Goal: Task Accomplishment & Management: Manage account settings

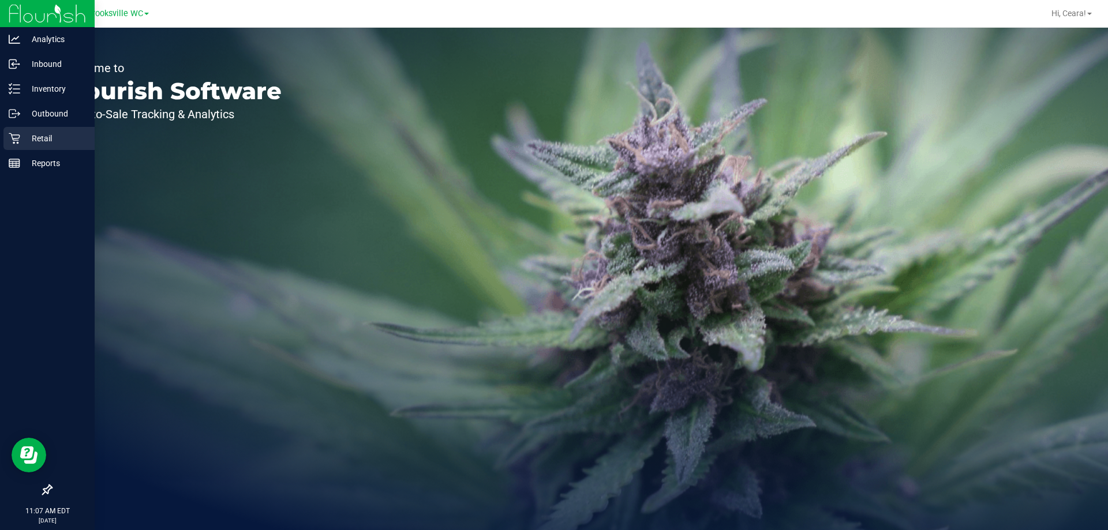
click at [18, 145] on div "Retail" at bounding box center [48, 138] width 91 height 23
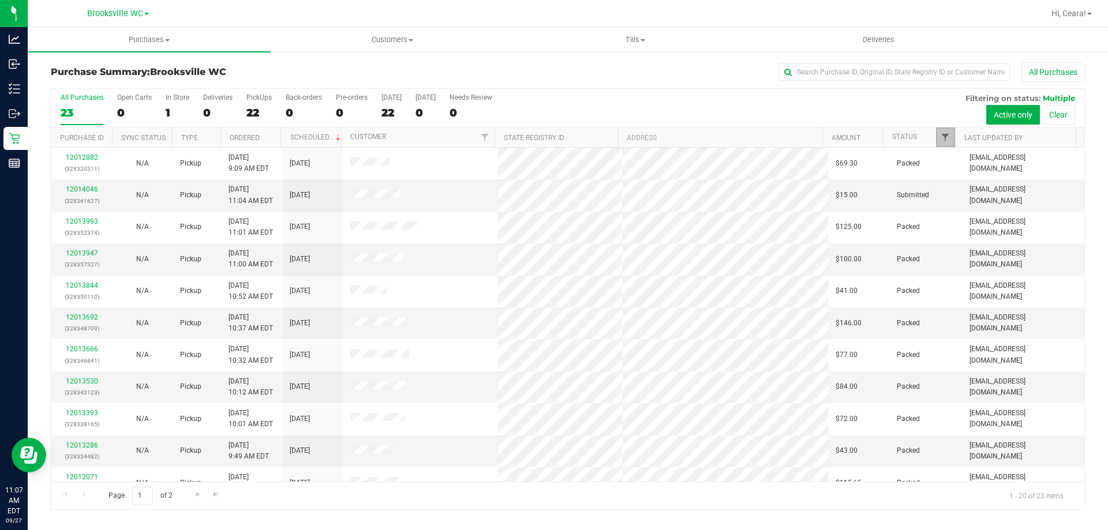
click at [944, 135] on span "Filter" at bounding box center [945, 137] width 9 height 9
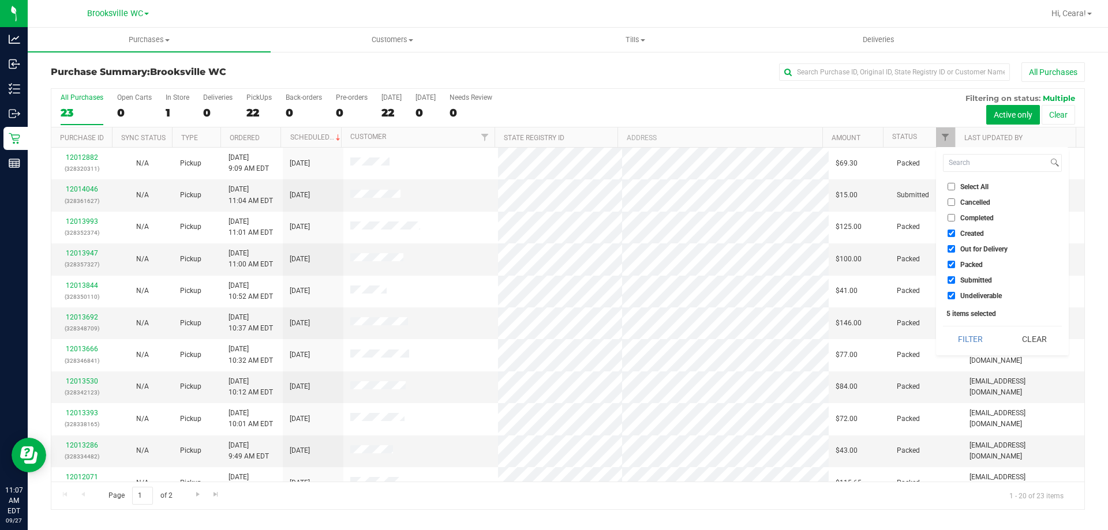
click at [964, 184] on span "Select All" at bounding box center [974, 187] width 28 height 7
click at [955, 183] on input "Select All" at bounding box center [952, 187] width 8 height 8
checkbox input "true"
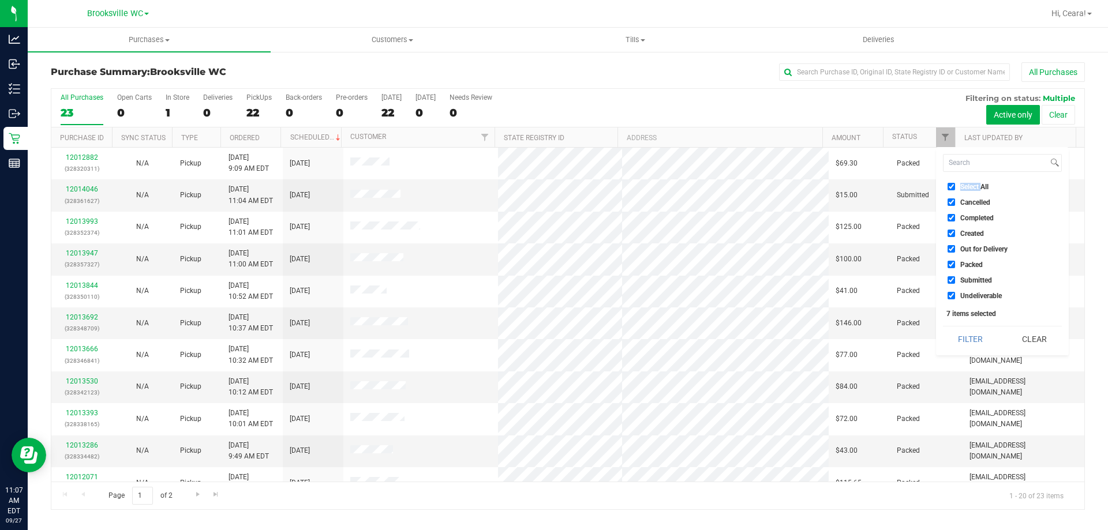
click at [964, 184] on span "Select All" at bounding box center [974, 187] width 28 height 7
click at [955, 183] on input "Select All" at bounding box center [952, 187] width 8 height 8
checkbox input "false"
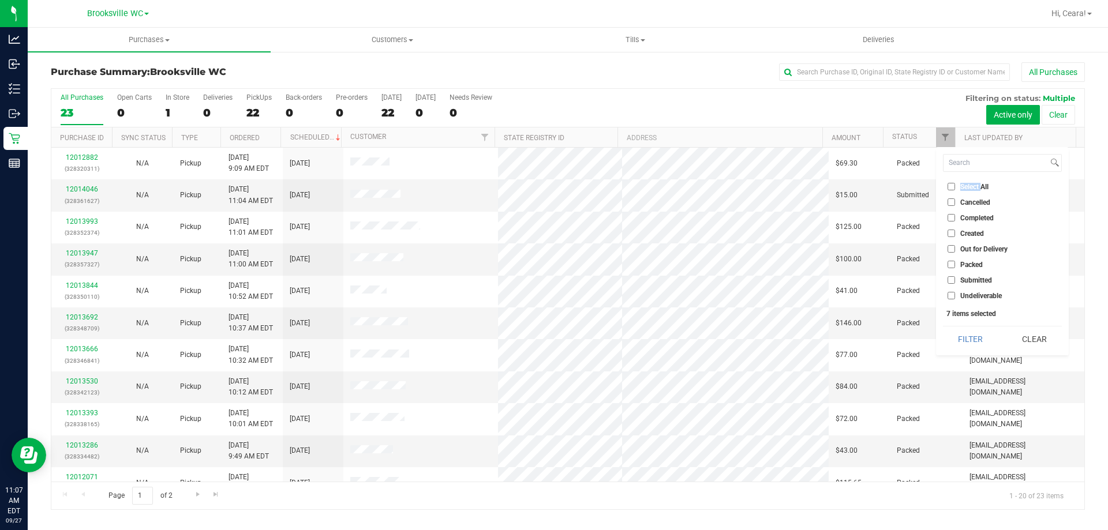
checkbox input "false"
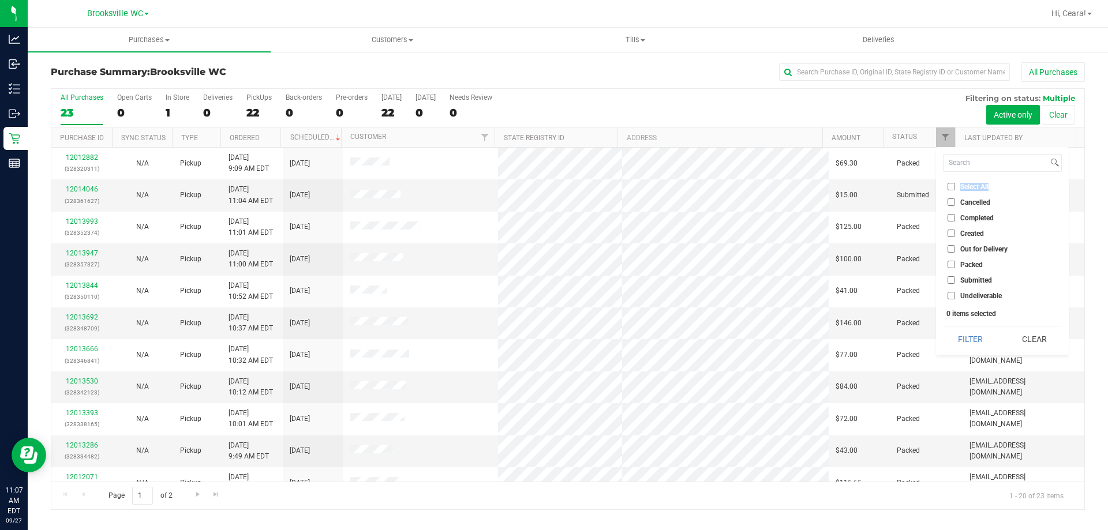
click at [964, 184] on span "Select All" at bounding box center [974, 187] width 28 height 7
click at [955, 183] on input "Select All" at bounding box center [952, 187] width 8 height 8
checkbox input "true"
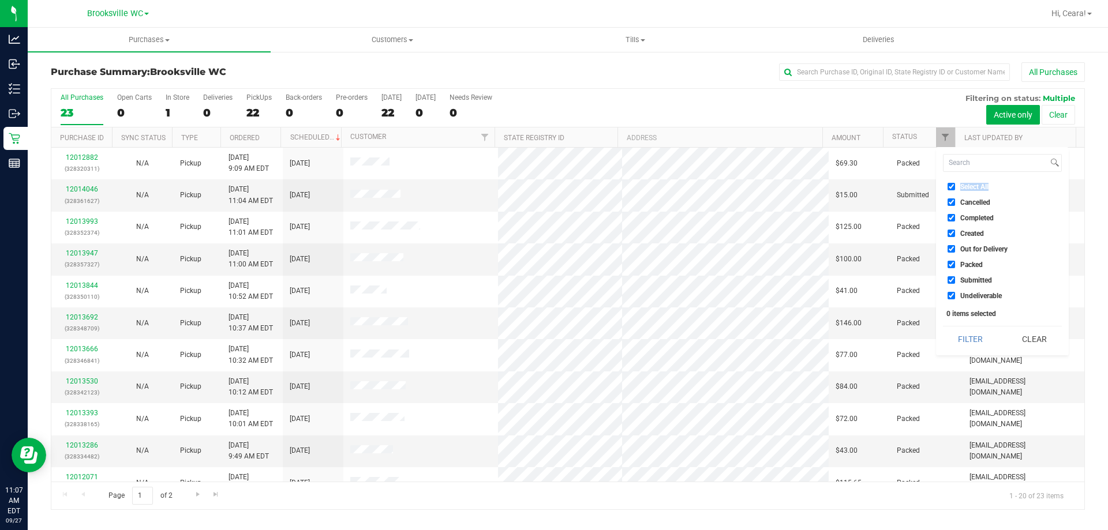
checkbox input "true"
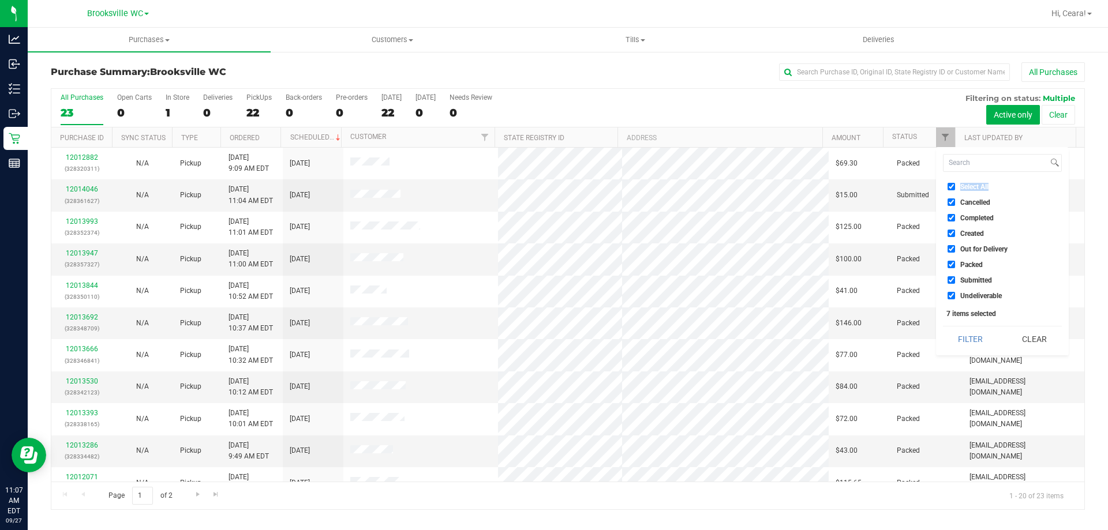
click at [967, 187] on span "Select All" at bounding box center [974, 187] width 28 height 7
click at [955, 187] on input "Select All" at bounding box center [952, 187] width 8 height 8
checkbox input "false"
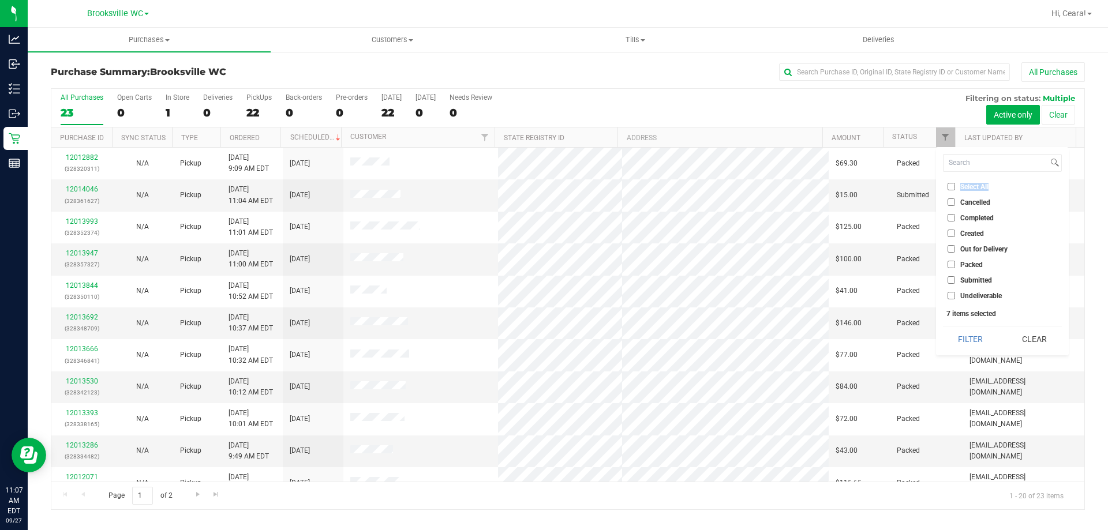
checkbox input "false"
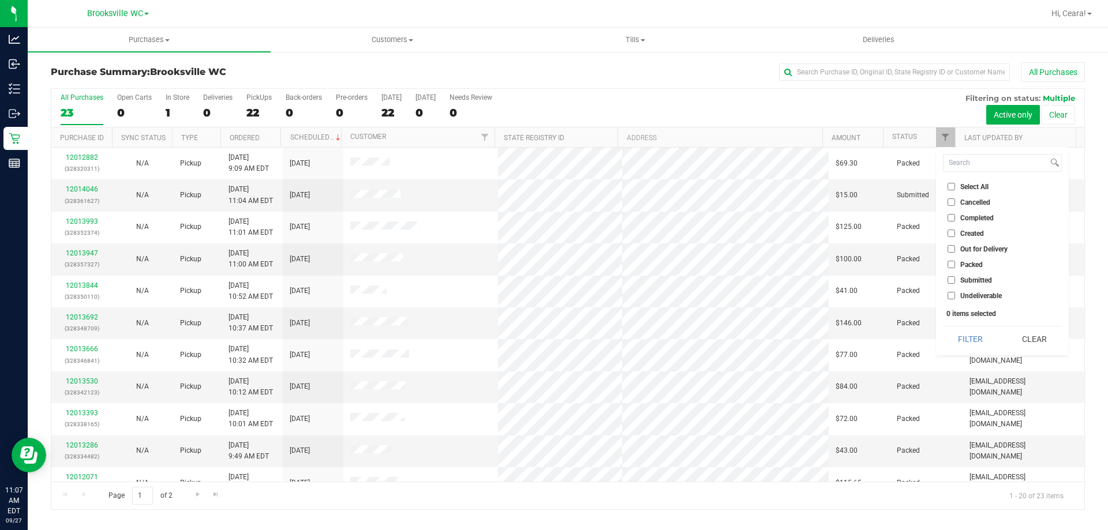
click at [955, 281] on label "Submitted" at bounding box center [970, 280] width 44 height 8
click at [955, 281] on input "Submitted" at bounding box center [952, 280] width 8 height 8
checkbox input "true"
click at [963, 337] on button "Filter" at bounding box center [970, 339] width 55 height 25
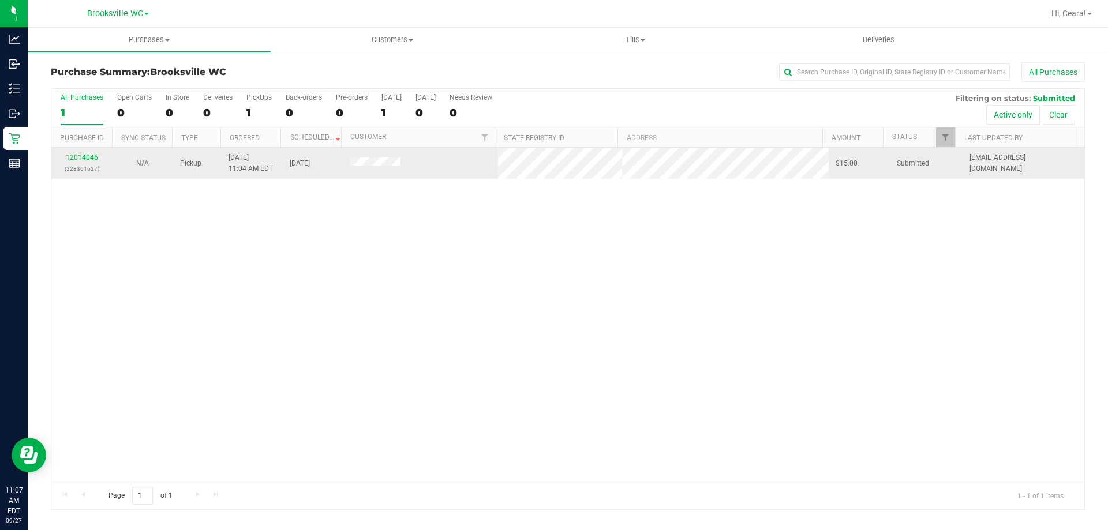
click at [92, 160] on link "12014046" at bounding box center [82, 158] width 32 height 8
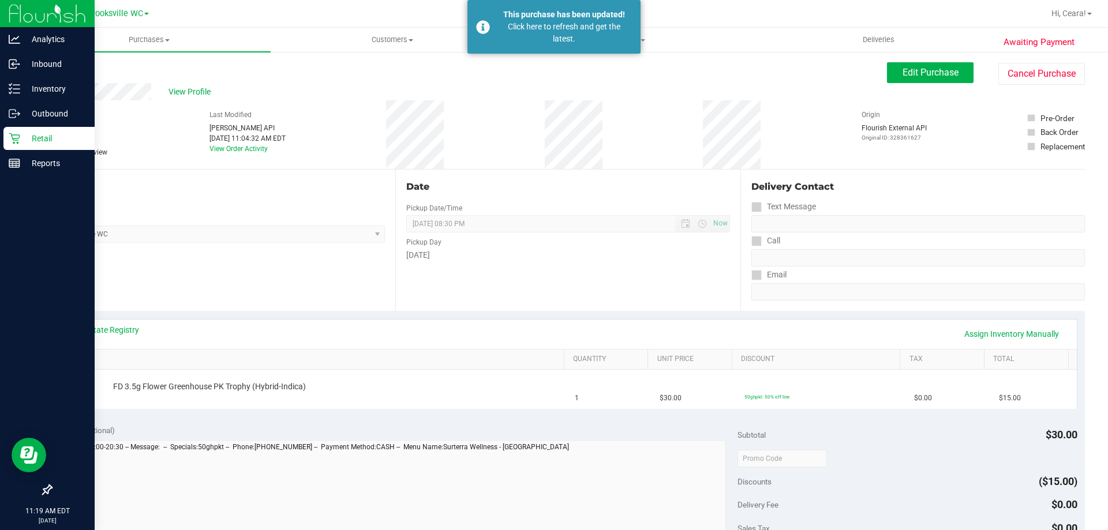
click at [28, 140] on p "Retail" at bounding box center [54, 139] width 69 height 14
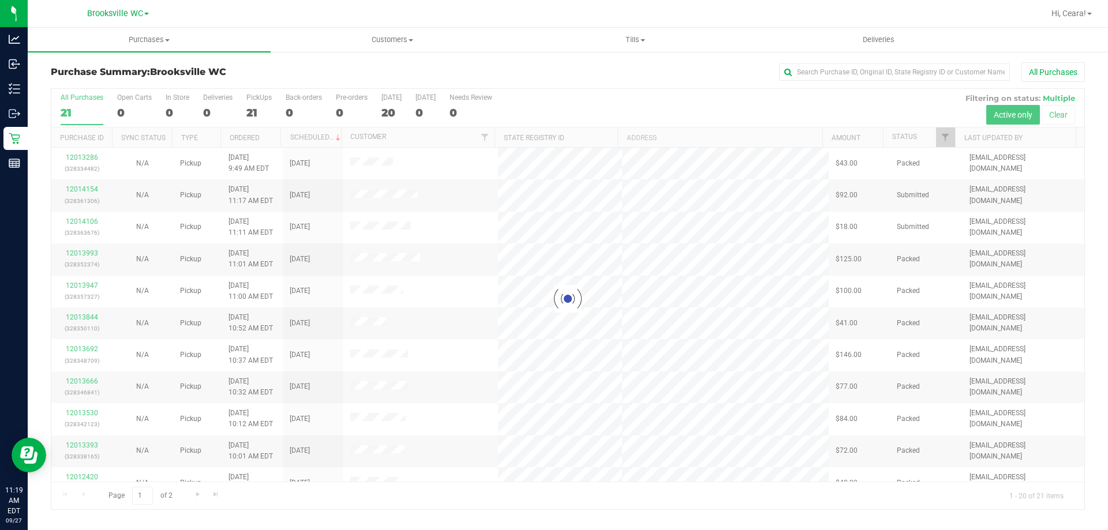
click at [948, 138] on div at bounding box center [567, 299] width 1033 height 421
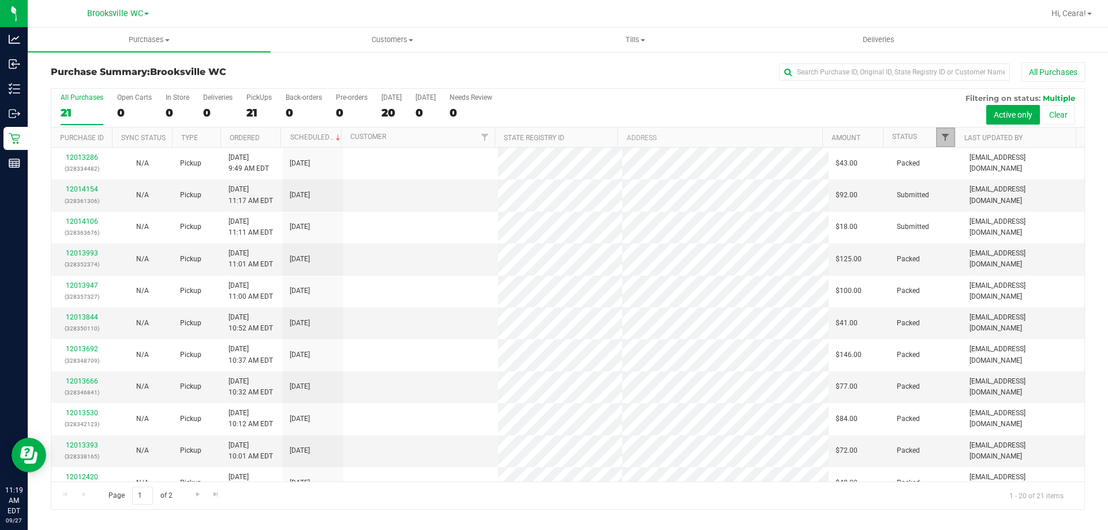
click at [943, 137] on span "Filter" at bounding box center [945, 137] width 9 height 9
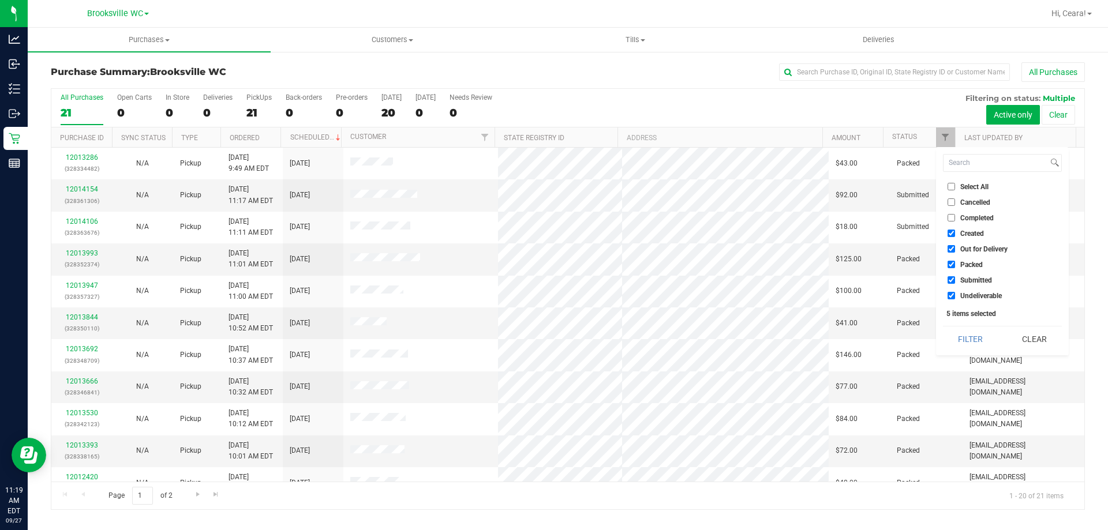
click at [970, 186] on span "Select All" at bounding box center [974, 187] width 28 height 7
click at [955, 186] on input "Select All" at bounding box center [952, 187] width 8 height 8
checkbox input "true"
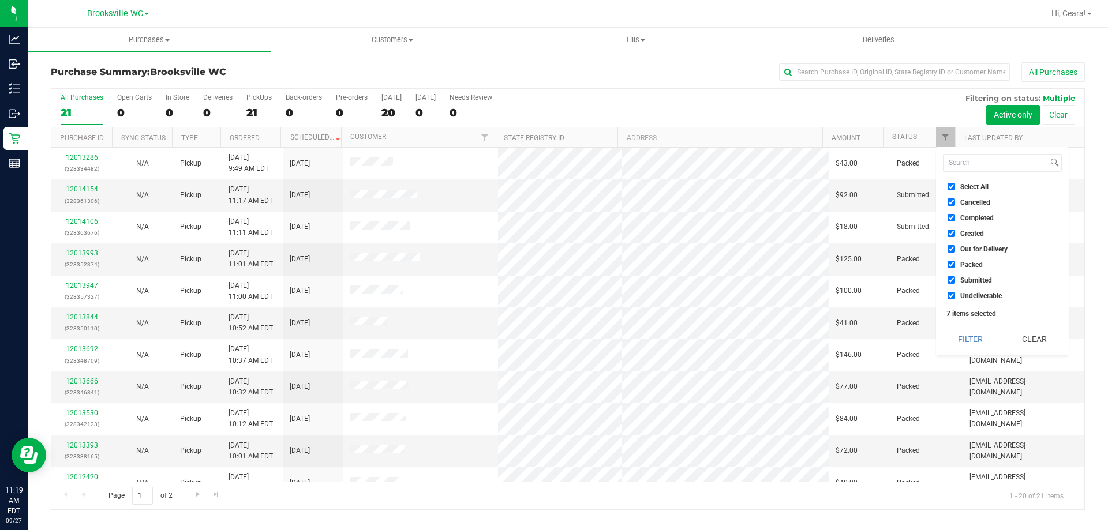
click at [970, 186] on span "Select All" at bounding box center [974, 187] width 28 height 7
click at [955, 186] on input "Select All" at bounding box center [952, 187] width 8 height 8
checkbox input "false"
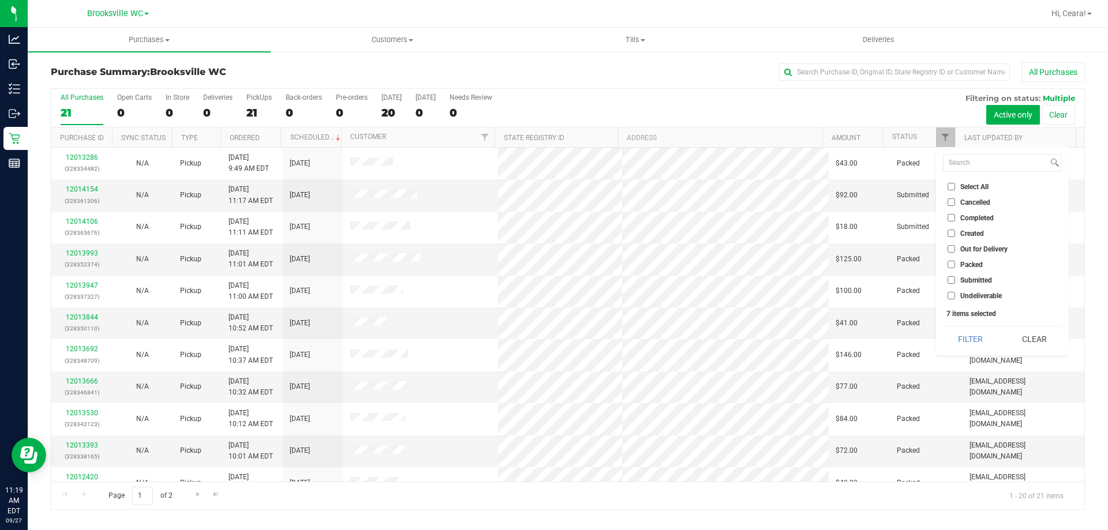
checkbox input "false"
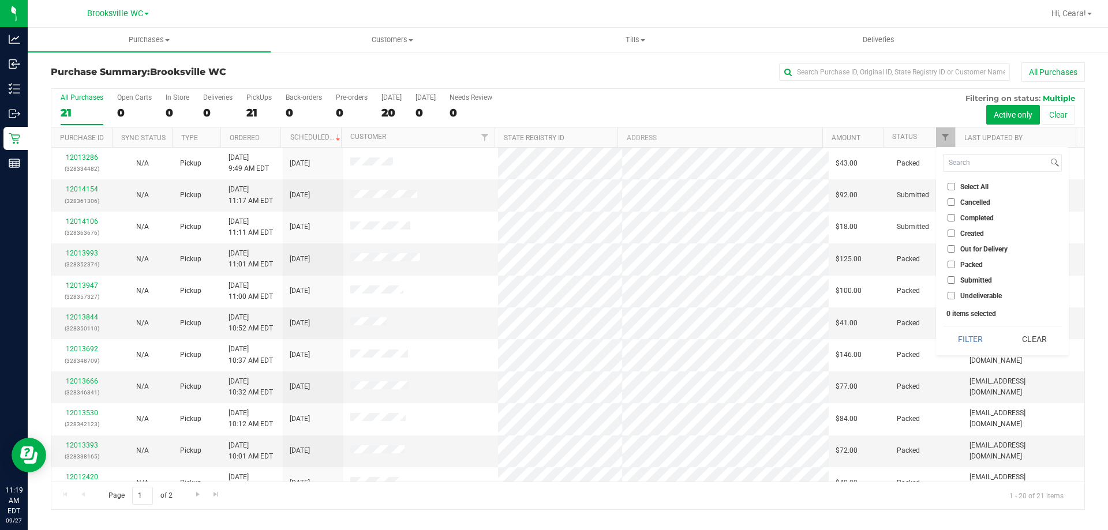
click at [966, 279] on span "Submitted" at bounding box center [976, 280] width 32 height 7
click at [955, 279] on input "Submitted" at bounding box center [952, 280] width 8 height 8
checkbox input "true"
click at [964, 341] on button "Filter" at bounding box center [970, 339] width 55 height 25
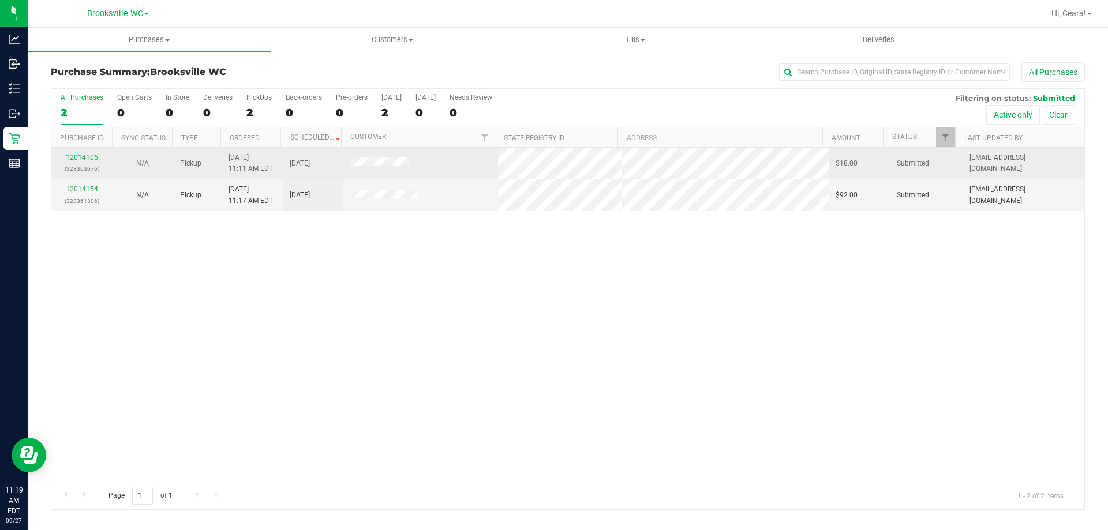
click at [83, 162] on link "12014106" at bounding box center [82, 158] width 32 height 8
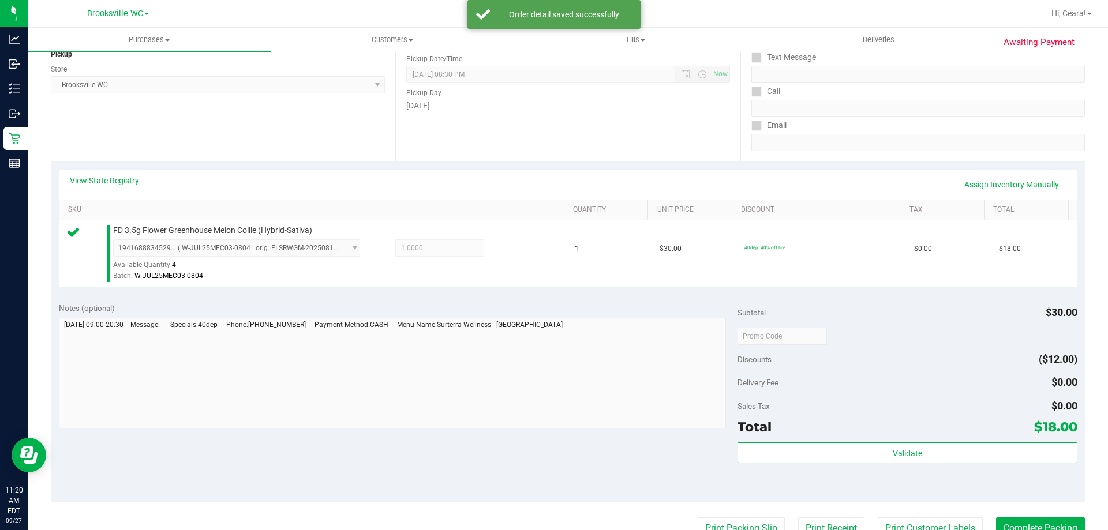
scroll to position [173, 0]
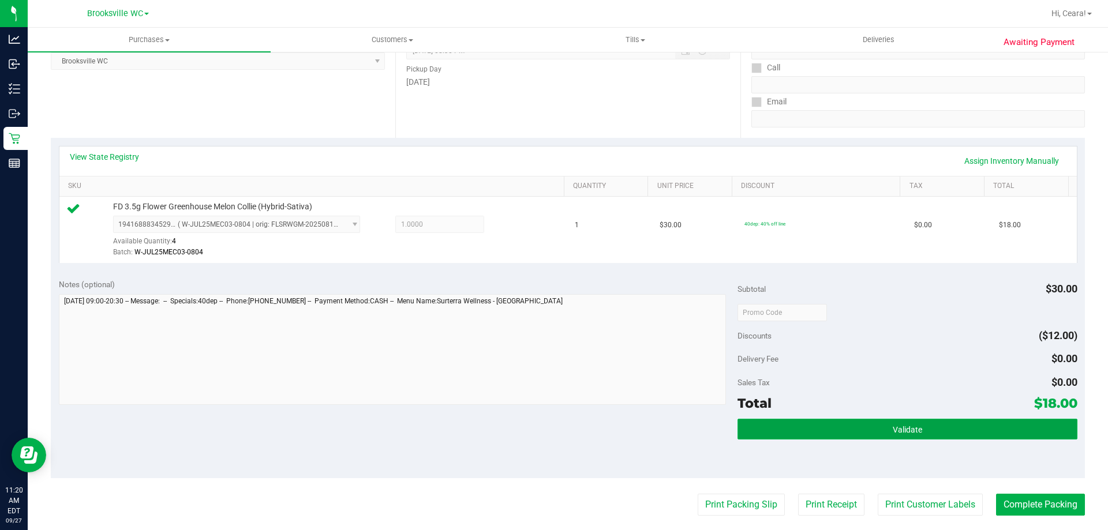
click at [1000, 424] on button "Validate" at bounding box center [907, 429] width 339 height 21
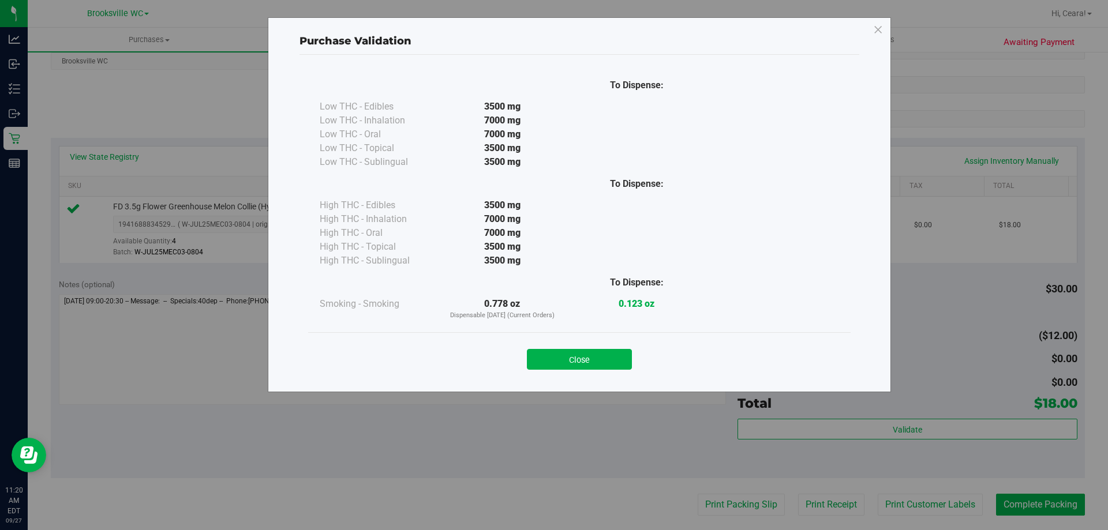
click at [579, 356] on button "Close" at bounding box center [579, 359] width 105 height 21
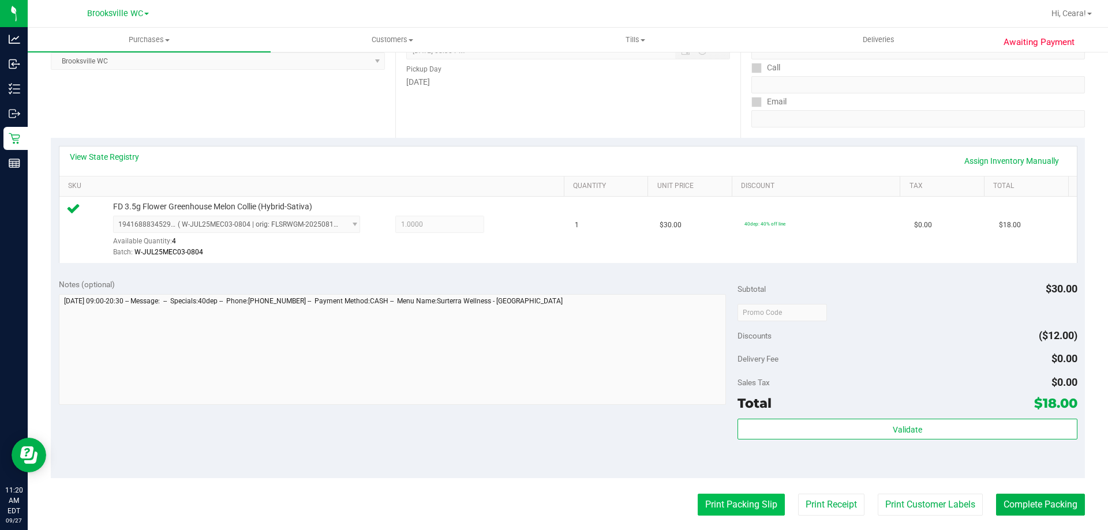
click at [737, 514] on button "Print Packing Slip" at bounding box center [741, 505] width 87 height 22
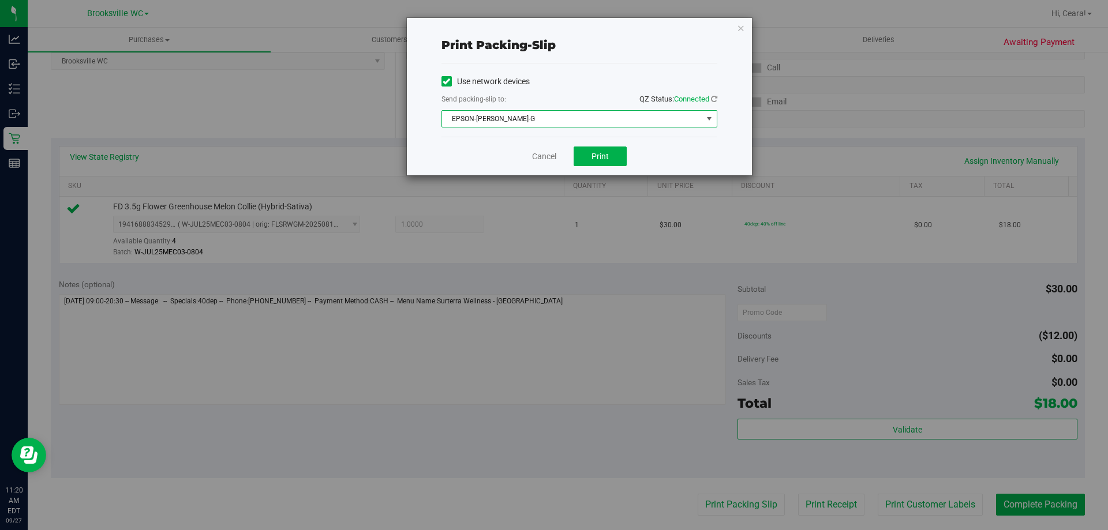
click at [623, 113] on span "EPSON-[PERSON_NAME]-G" at bounding box center [572, 119] width 260 height 16
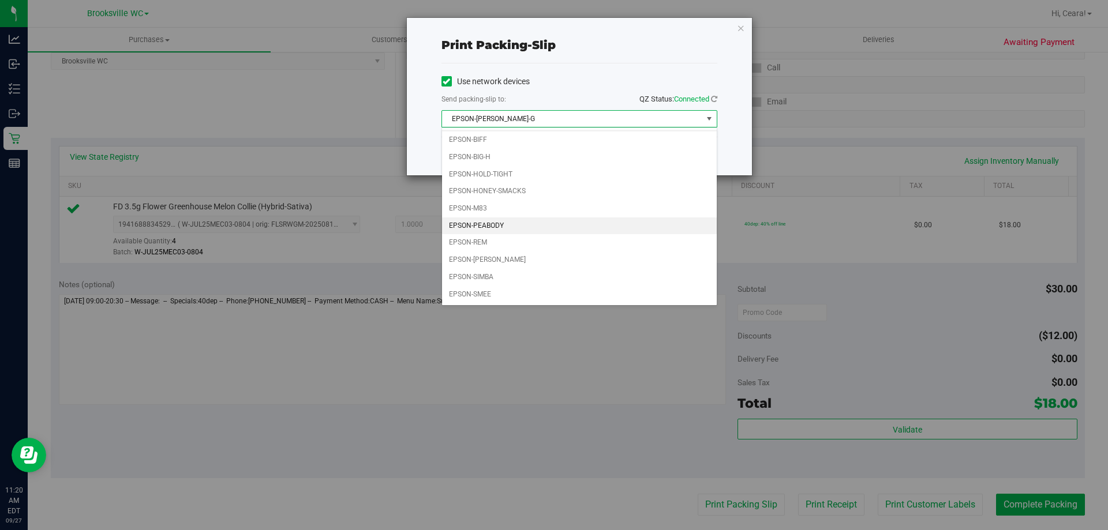
scroll to position [0, 0]
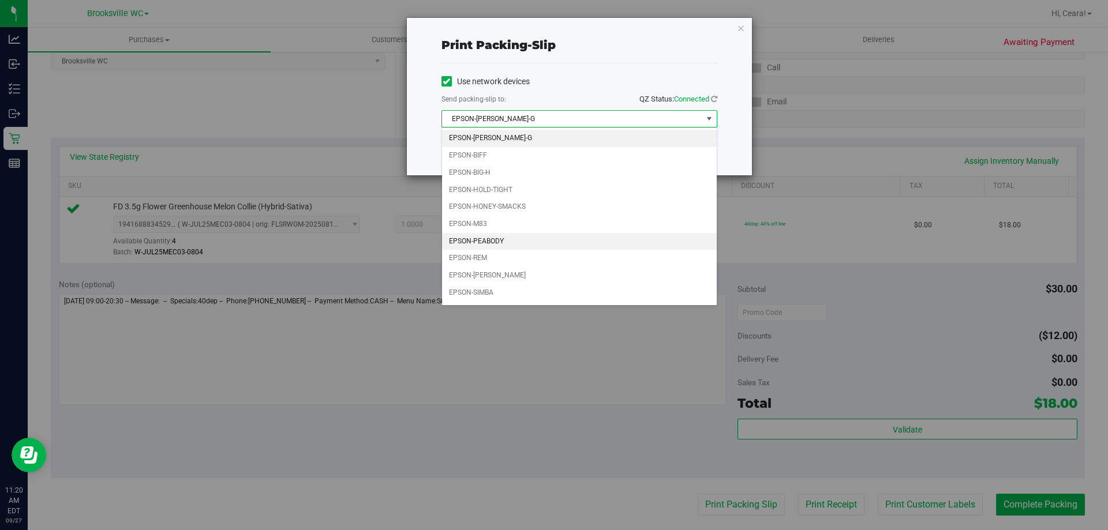
click at [511, 238] on li "EPSON-PEABODY" at bounding box center [579, 241] width 275 height 17
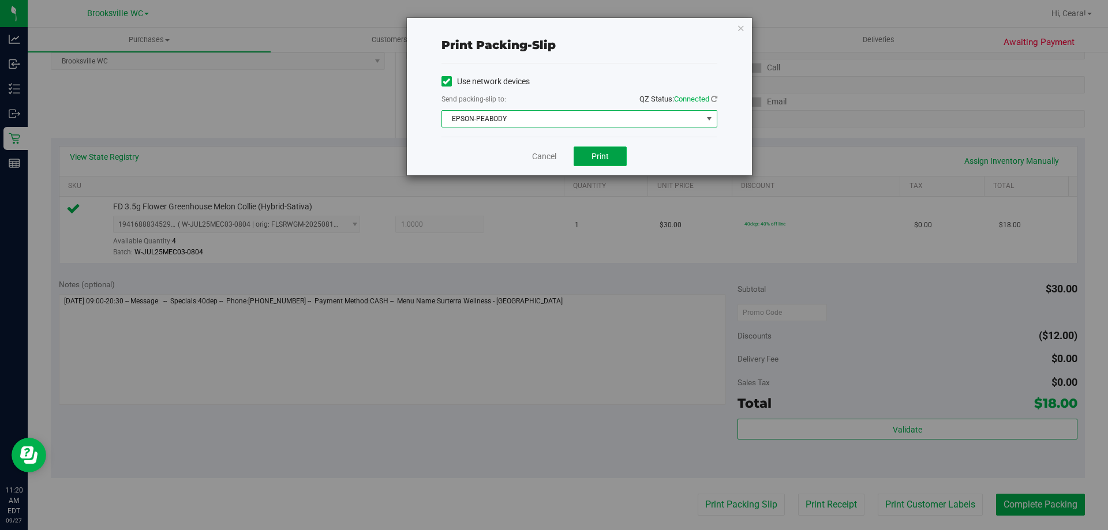
click at [605, 157] on span "Print" at bounding box center [600, 156] width 17 height 9
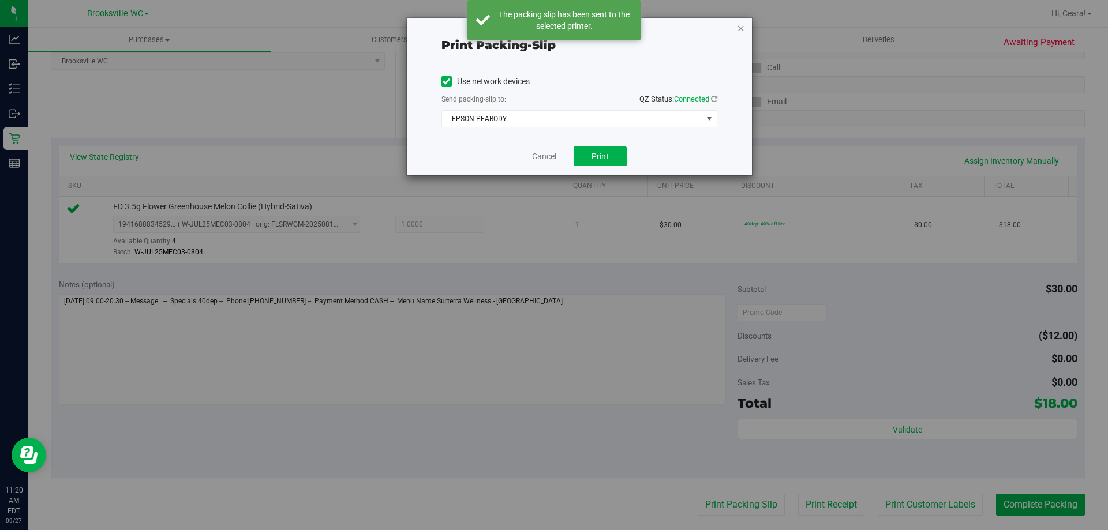
click at [738, 28] on icon "button" at bounding box center [741, 28] width 8 height 14
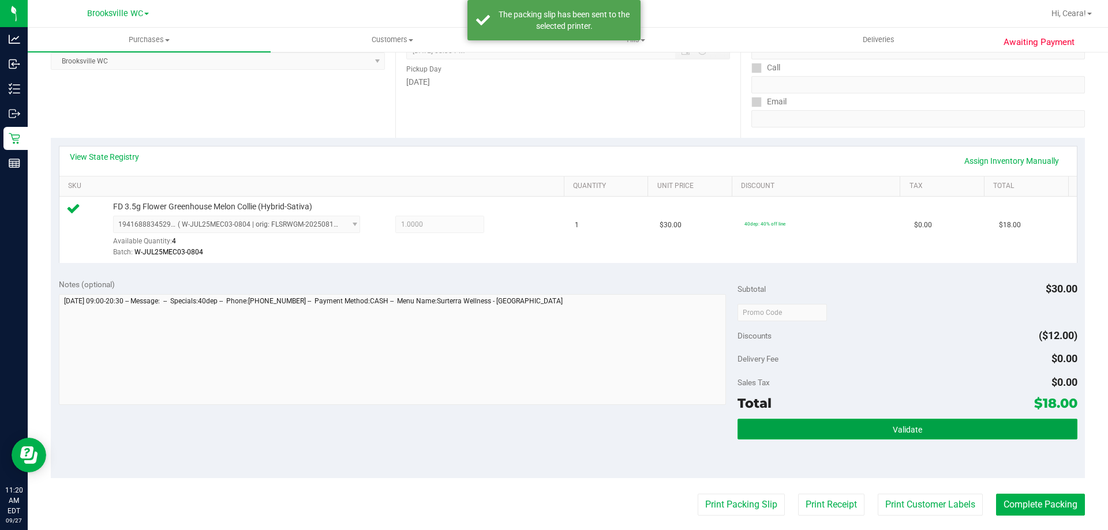
click at [1021, 423] on button "Validate" at bounding box center [907, 429] width 339 height 21
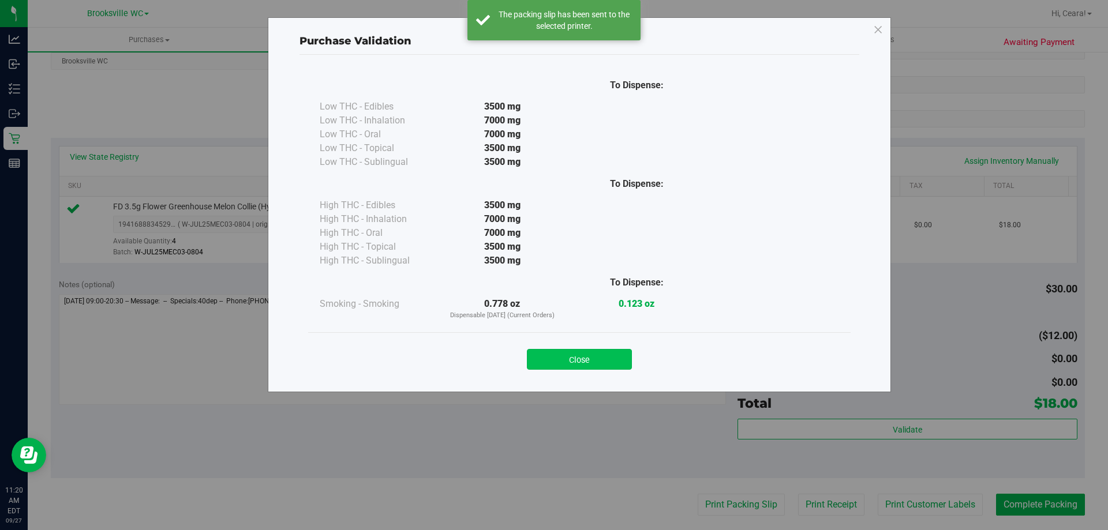
click at [603, 356] on button "Close" at bounding box center [579, 359] width 105 height 21
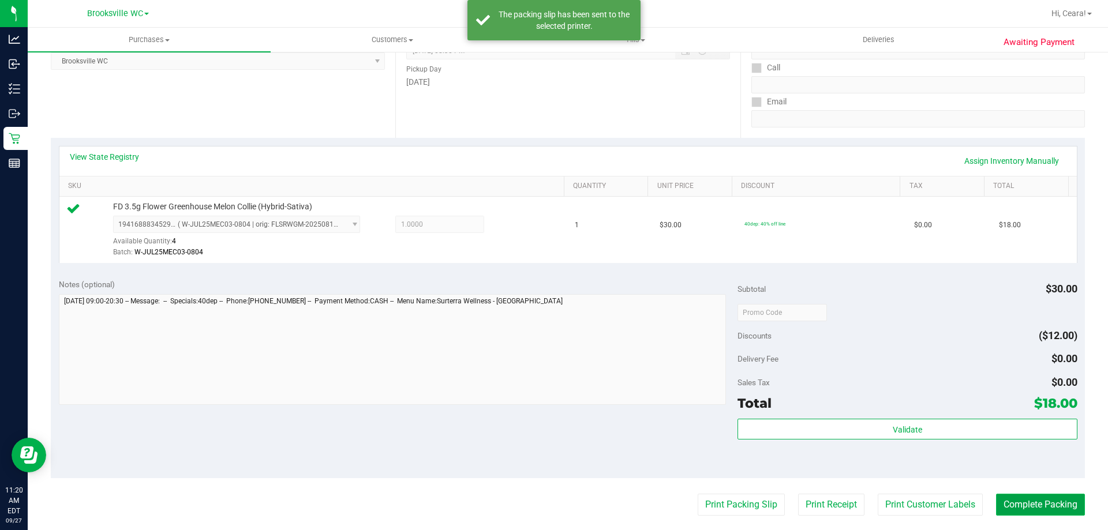
click at [1027, 500] on button "Complete Packing" at bounding box center [1040, 505] width 89 height 22
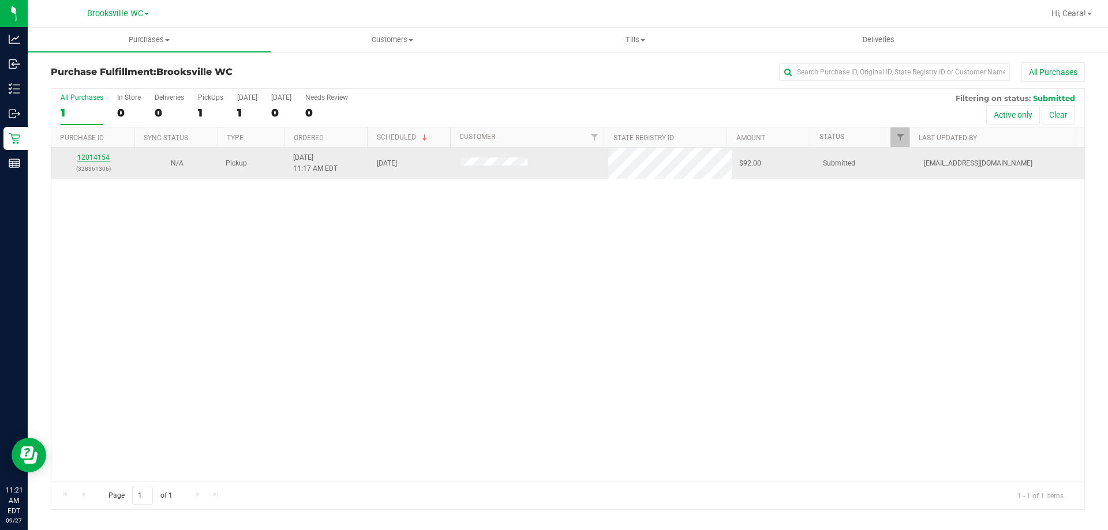
click at [96, 157] on link "12014154" at bounding box center [93, 158] width 32 height 8
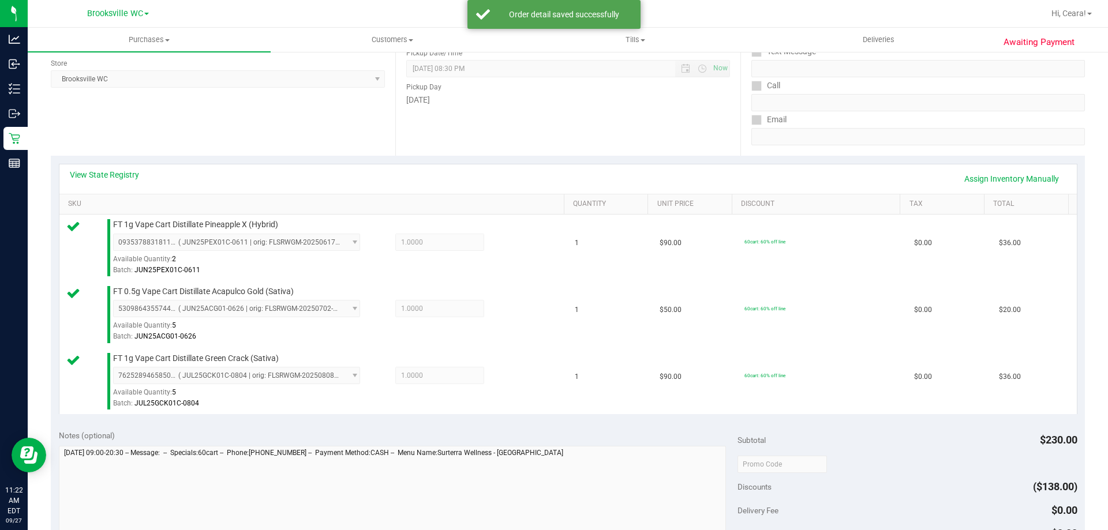
scroll to position [462, 0]
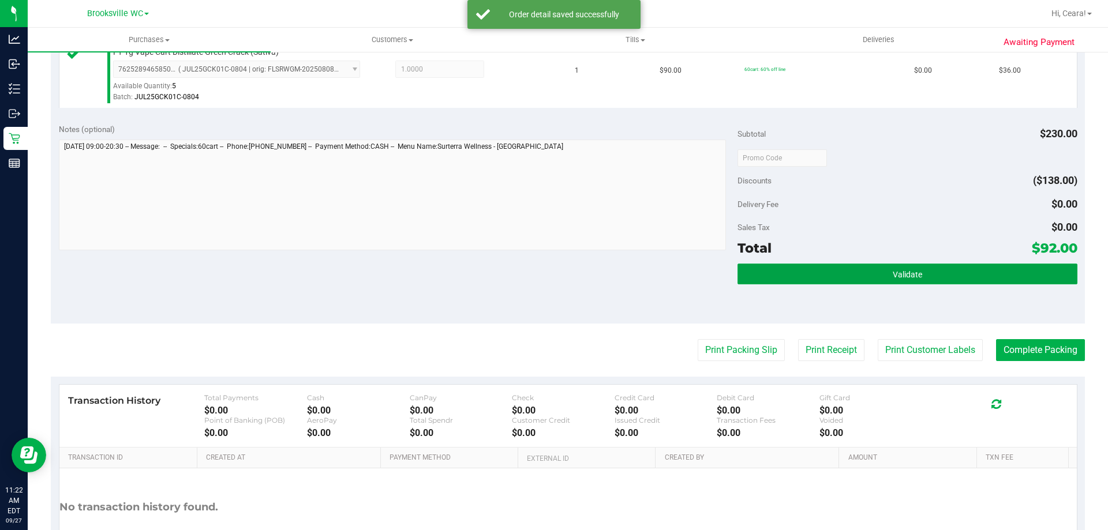
drag, startPoint x: 879, startPoint y: 271, endPoint x: 889, endPoint y: 249, distance: 24.0
click at [879, 268] on button "Validate" at bounding box center [907, 274] width 339 height 21
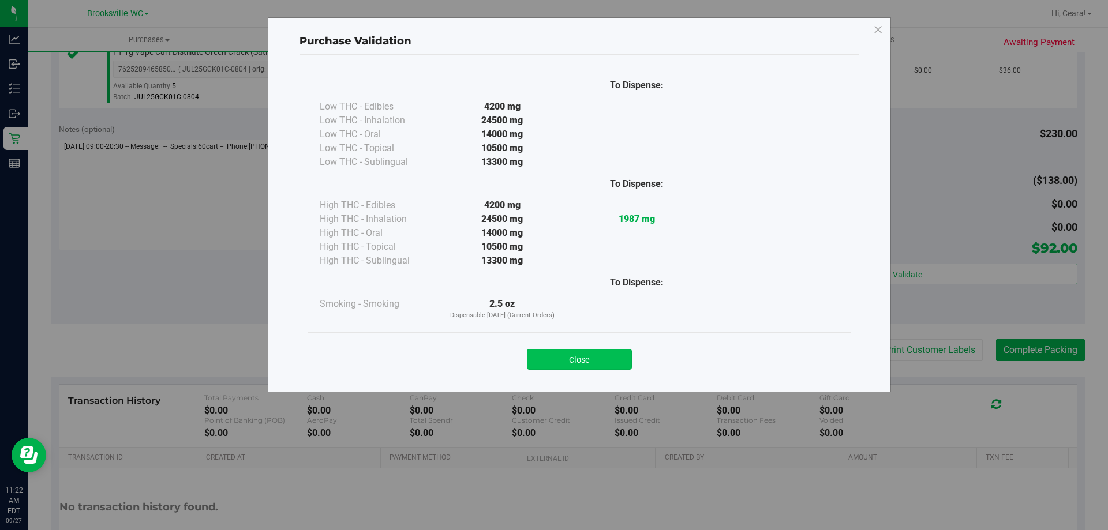
drag, startPoint x: 552, startPoint y: 370, endPoint x: 581, endPoint y: 369, distance: 28.9
click at [553, 369] on div "Close" at bounding box center [579, 355] width 543 height 47
click at [563, 350] on button "Close" at bounding box center [579, 359] width 105 height 21
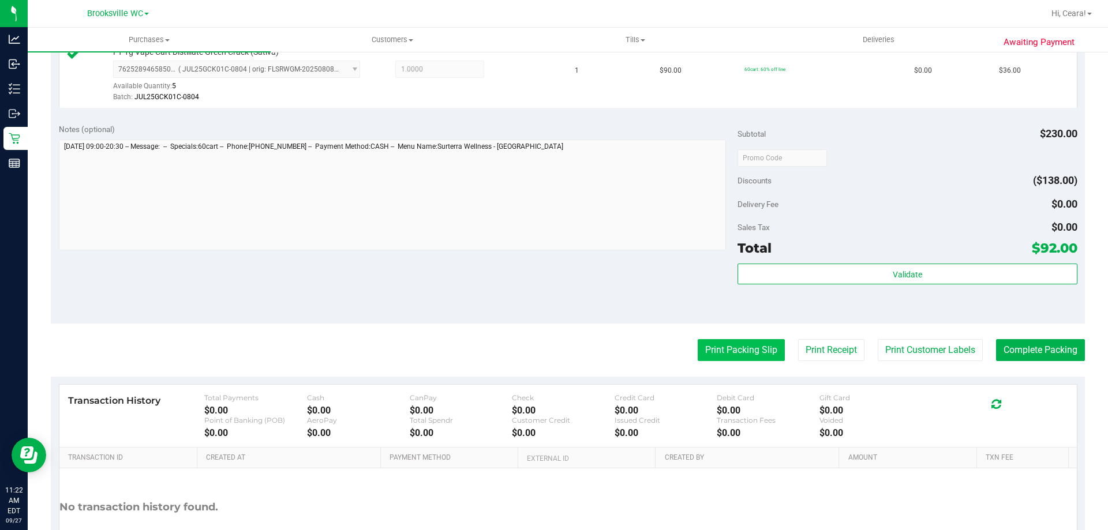
click at [745, 342] on button "Print Packing Slip" at bounding box center [741, 350] width 87 height 22
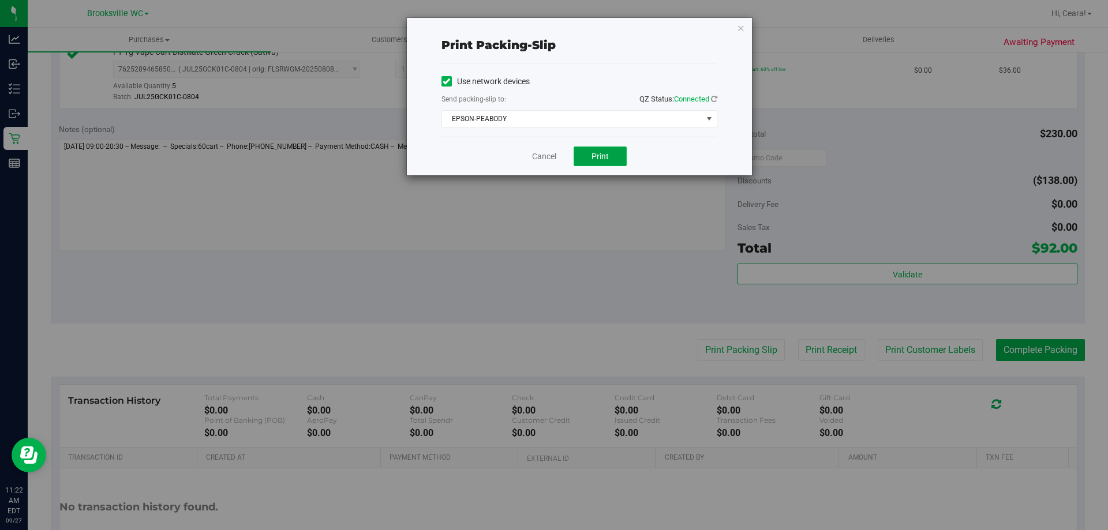
click at [607, 154] on span "Print" at bounding box center [600, 156] width 17 height 9
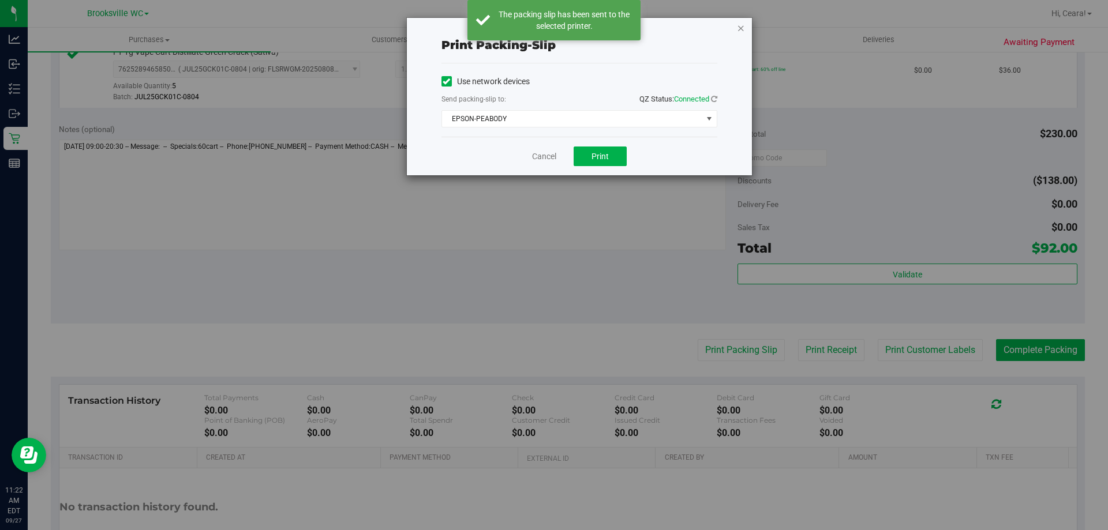
click at [743, 24] on icon "button" at bounding box center [741, 28] width 8 height 14
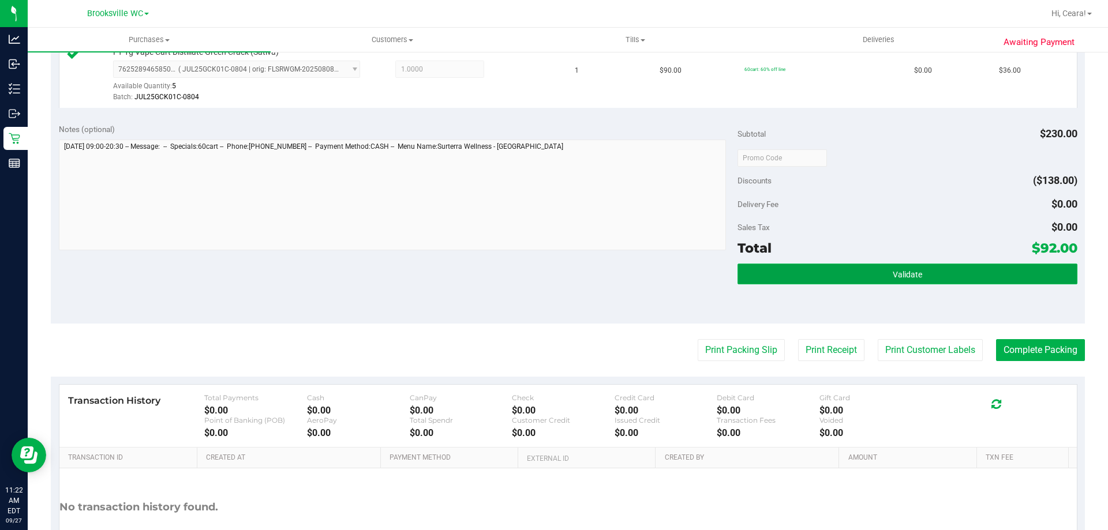
drag, startPoint x: 964, startPoint y: 277, endPoint x: 951, endPoint y: 279, distance: 13.4
click at [963, 276] on button "Validate" at bounding box center [907, 274] width 339 height 21
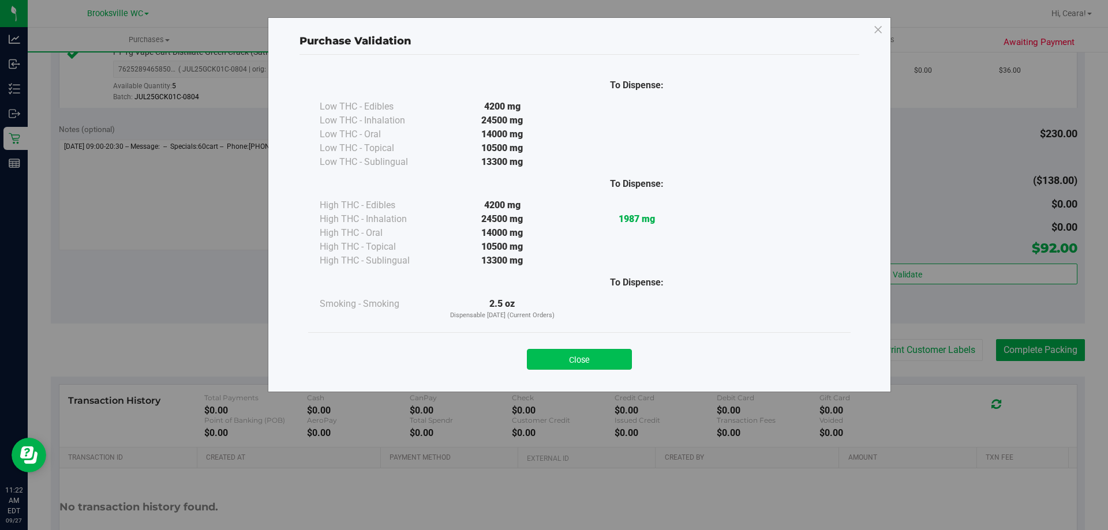
click at [596, 354] on button "Close" at bounding box center [579, 359] width 105 height 21
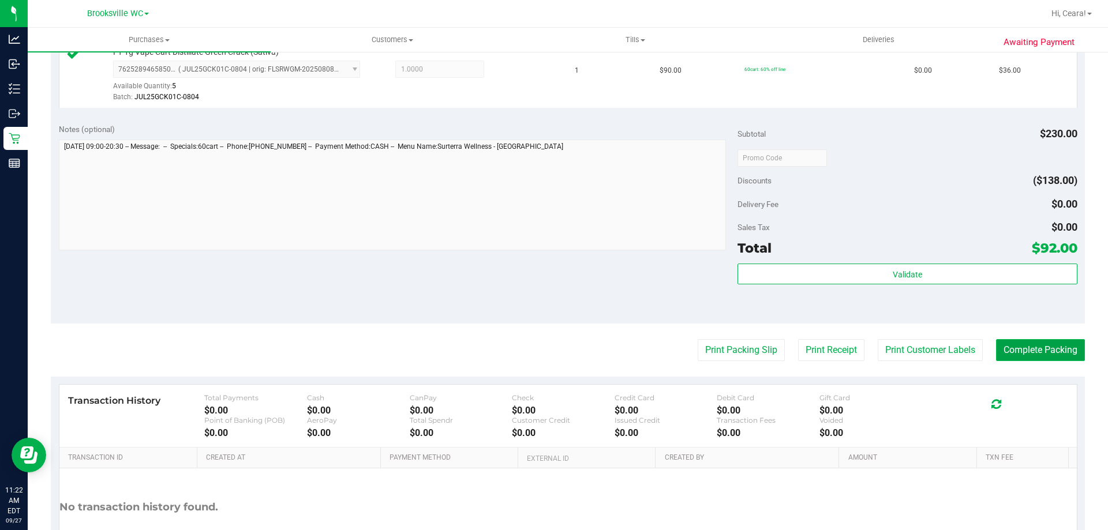
click at [1049, 356] on button "Complete Packing" at bounding box center [1040, 350] width 89 height 22
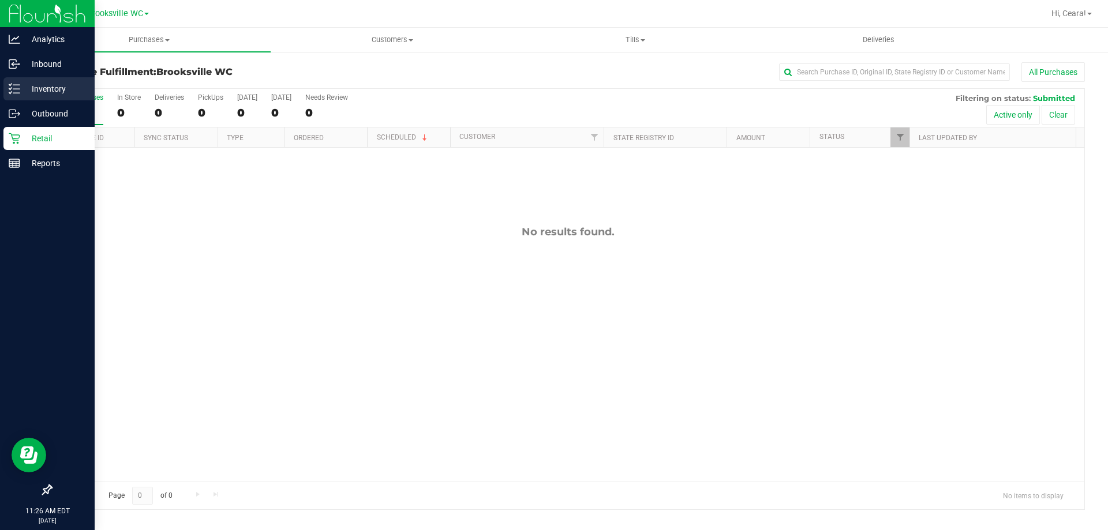
click at [24, 88] on p "Inventory" at bounding box center [54, 89] width 69 height 14
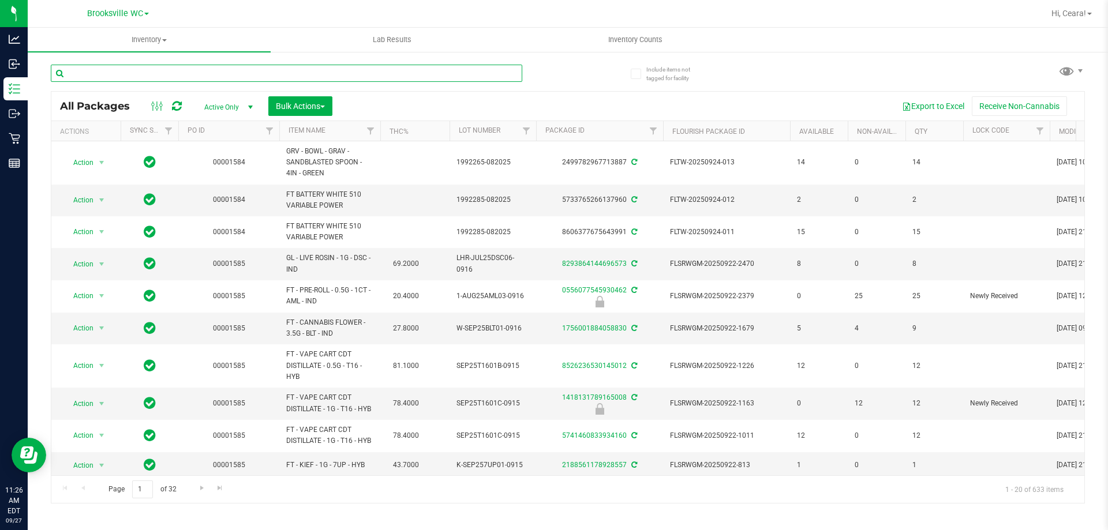
click at [278, 72] on input "text" at bounding box center [287, 73] width 472 height 17
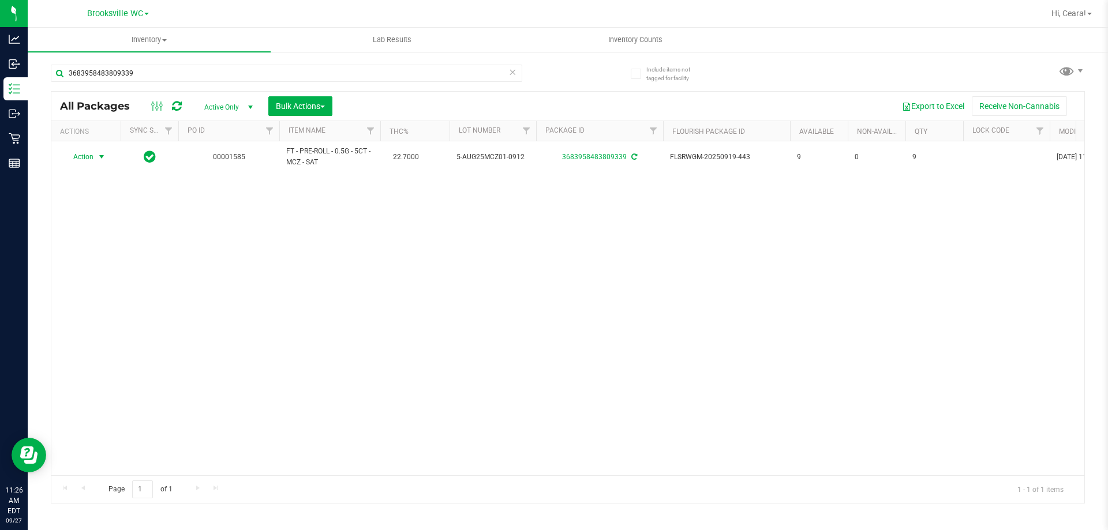
drag, startPoint x: 87, startPoint y: 159, endPoint x: 100, endPoint y: 190, distance: 33.7
click at [87, 158] on span "Action" at bounding box center [78, 157] width 31 height 16
click at [126, 313] on li "Print product labels" at bounding box center [107, 313] width 89 height 17
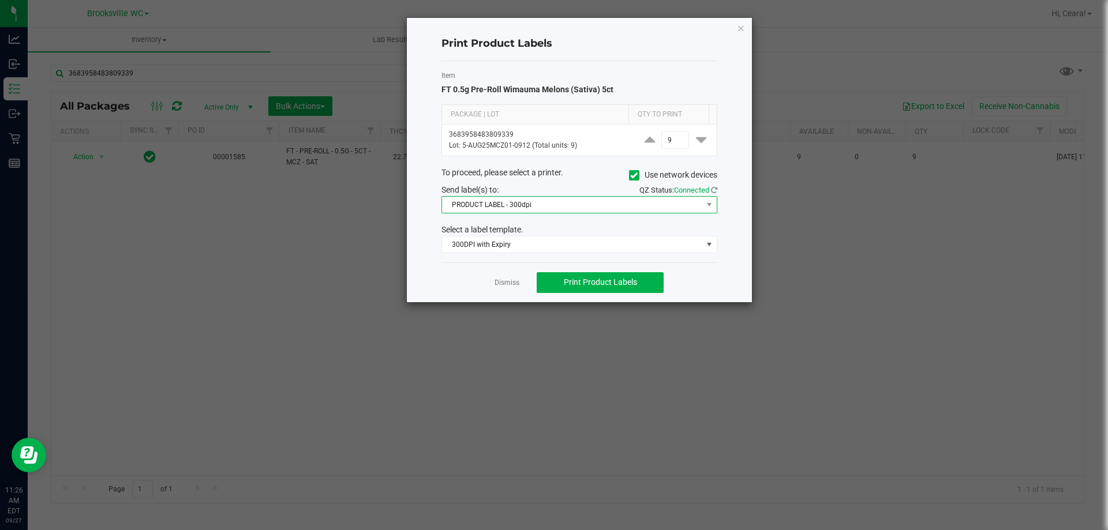
drag, startPoint x: 565, startPoint y: 212, endPoint x: 558, endPoint y: 213, distance: 6.5
click at [558, 213] on span "PRODUCT LABEL - 300dpi" at bounding box center [580, 204] width 276 height 17
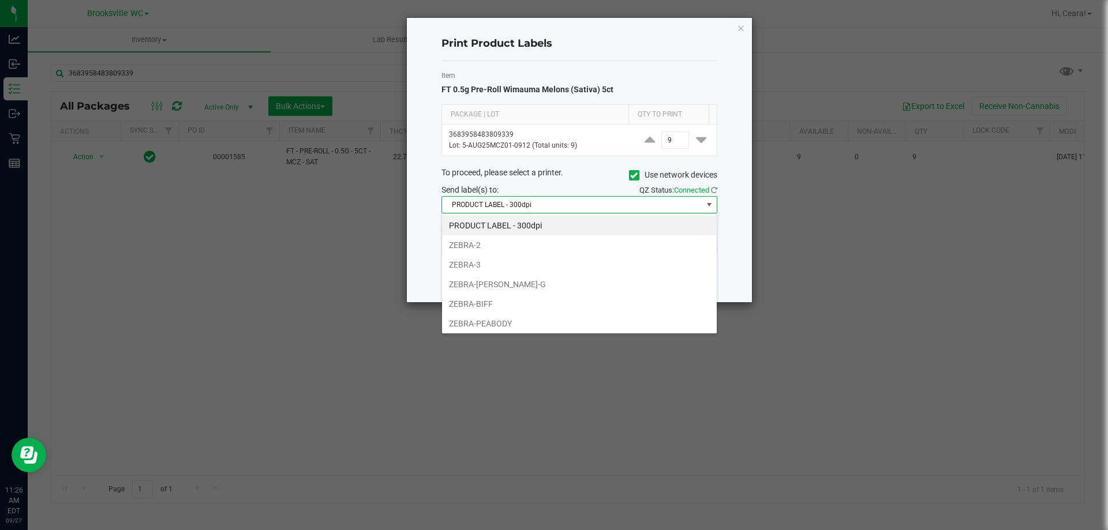
click at [539, 222] on li "PRODUCT LABEL - 300dpi" at bounding box center [579, 226] width 275 height 20
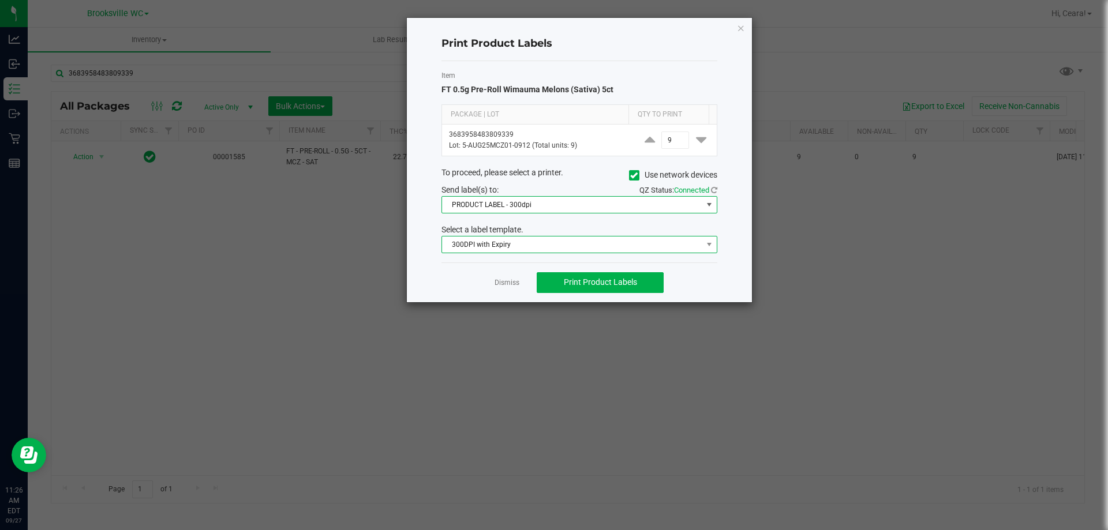
click at [545, 249] on span "300DPI with Expiry" at bounding box center [572, 245] width 260 height 16
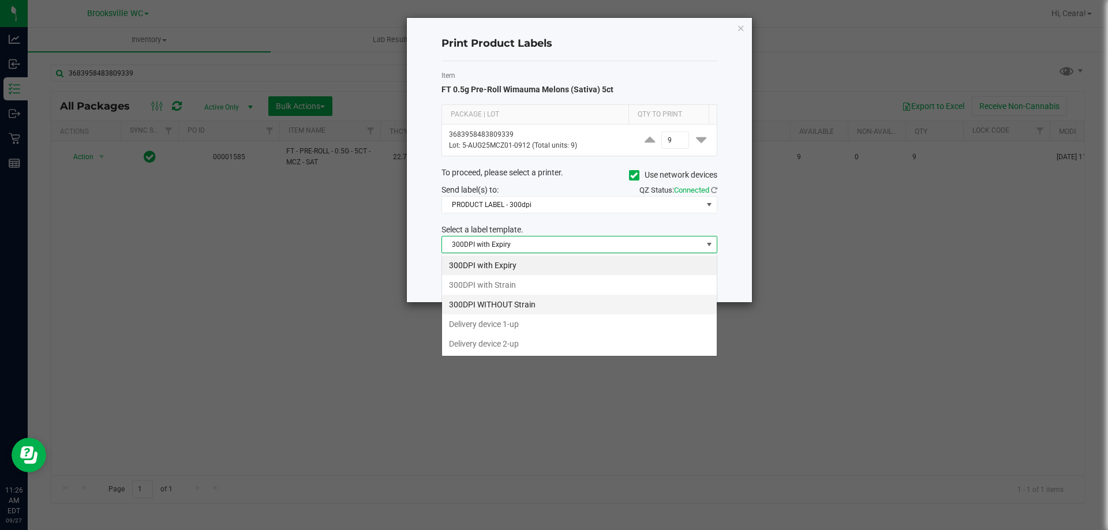
scroll to position [17, 276]
click at [548, 288] on li "300DPI with Strain" at bounding box center [579, 285] width 275 height 20
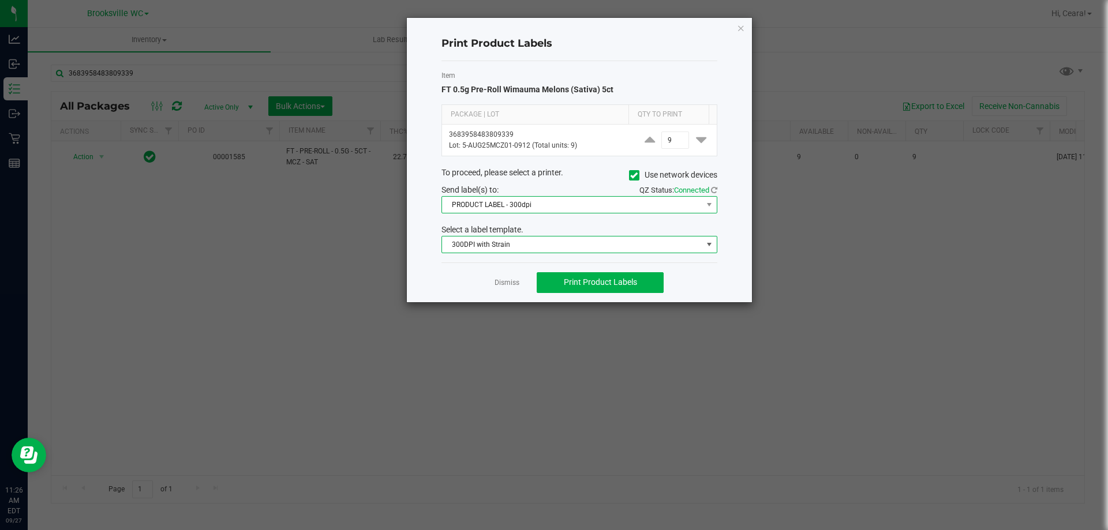
click at [574, 204] on span "PRODUCT LABEL - 300dpi" at bounding box center [572, 205] width 260 height 16
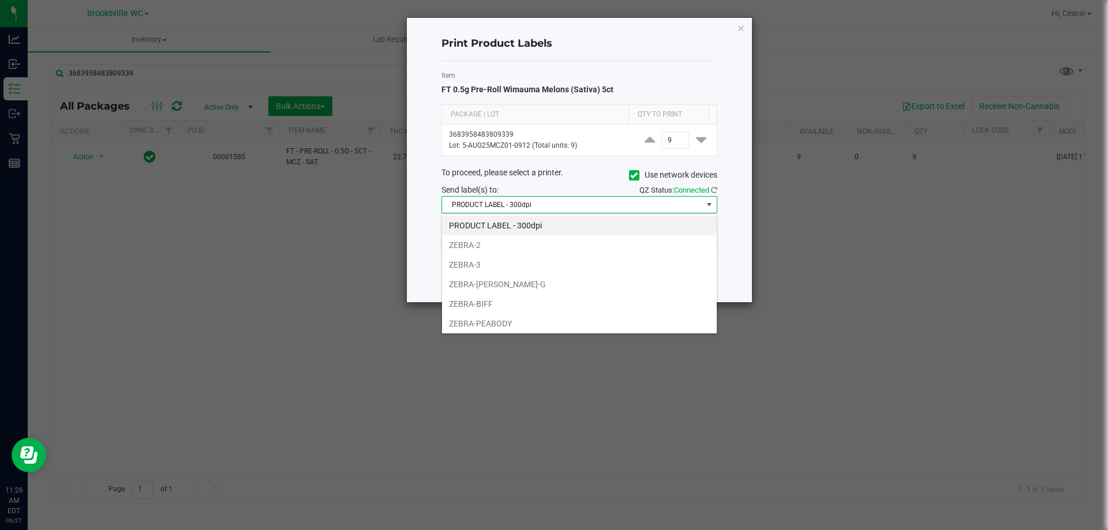
click at [506, 324] on li "ZEBRA-PEABODY" at bounding box center [579, 324] width 275 height 20
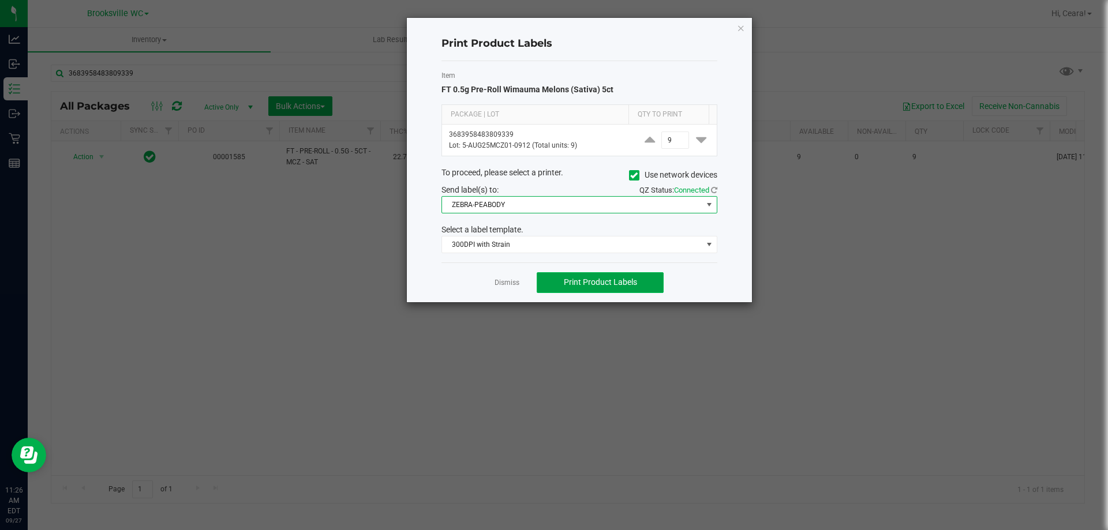
click at [582, 282] on span "Print Product Labels" at bounding box center [600, 282] width 73 height 9
click at [505, 278] on link "Dismiss" at bounding box center [507, 283] width 25 height 10
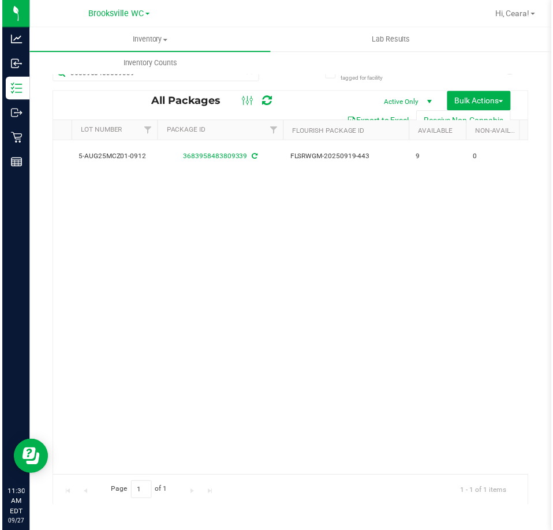
scroll to position [0, 309]
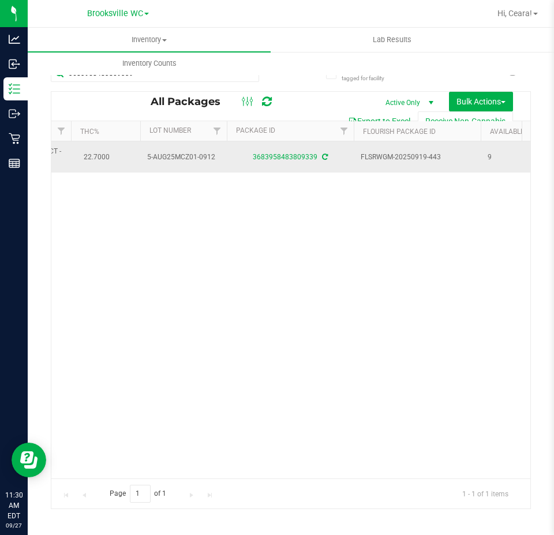
drag, startPoint x: 141, startPoint y: 155, endPoint x: 216, endPoint y: 158, distance: 75.1
click at [216, 158] on td "5-AUG25MCZ01-0912" at bounding box center [183, 156] width 87 height 31
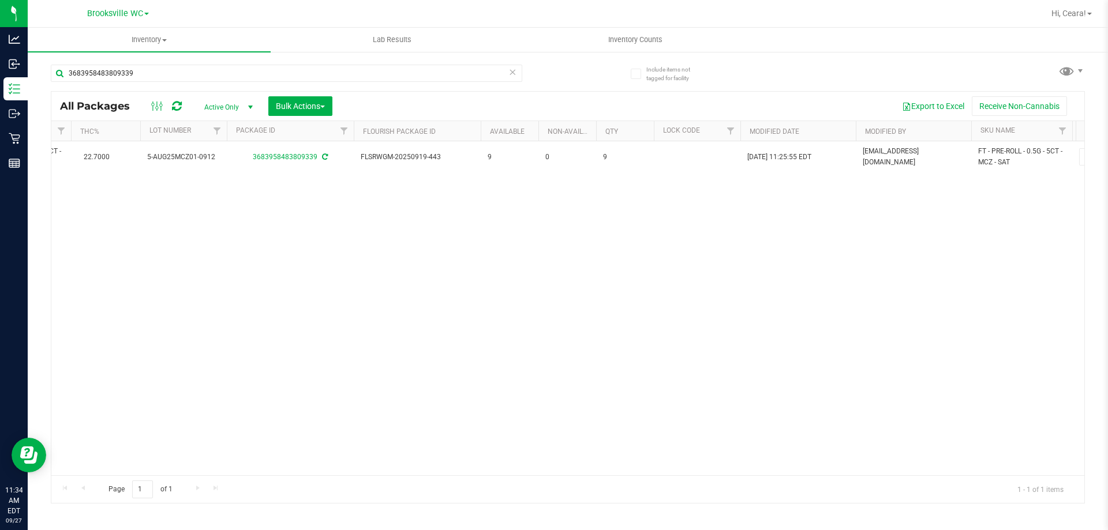
click at [290, 337] on div "Action Action Adjust qty Create package Edit attributes Global inventory Locate…" at bounding box center [567, 308] width 1033 height 334
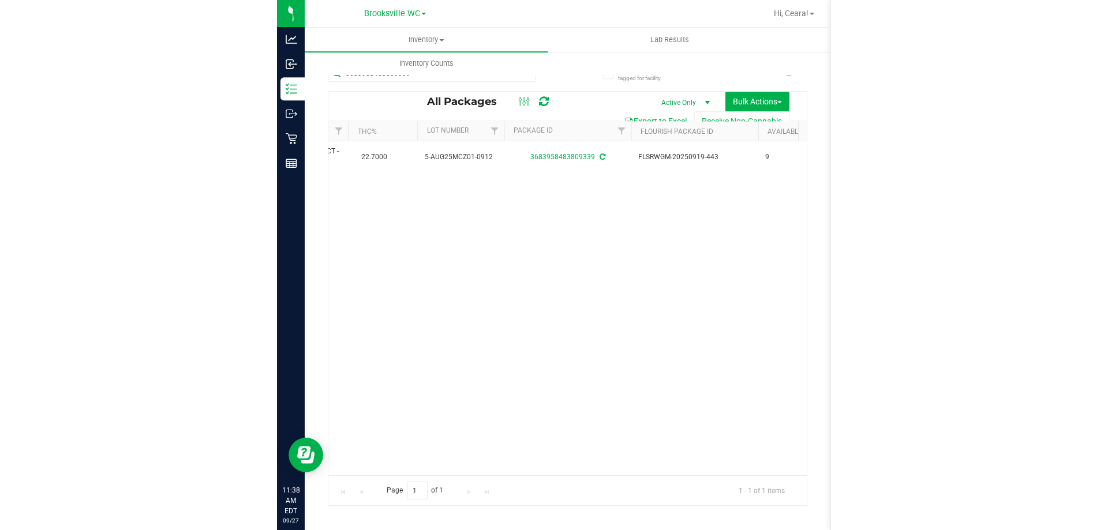
scroll to position [0, 0]
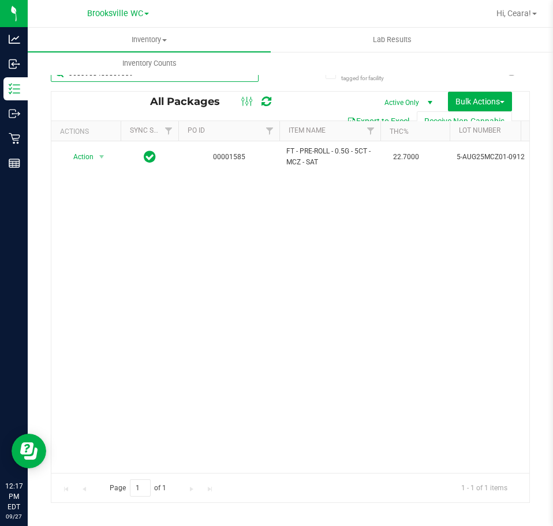
drag, startPoint x: 178, startPoint y: 78, endPoint x: -273, endPoint y: 40, distance: 452.4
click at [0, 40] on html "Analytics Inbound Inventory Outbound Retail Reports 12:17 PM EDT [DATE] 09/27 B…" at bounding box center [276, 263] width 553 height 526
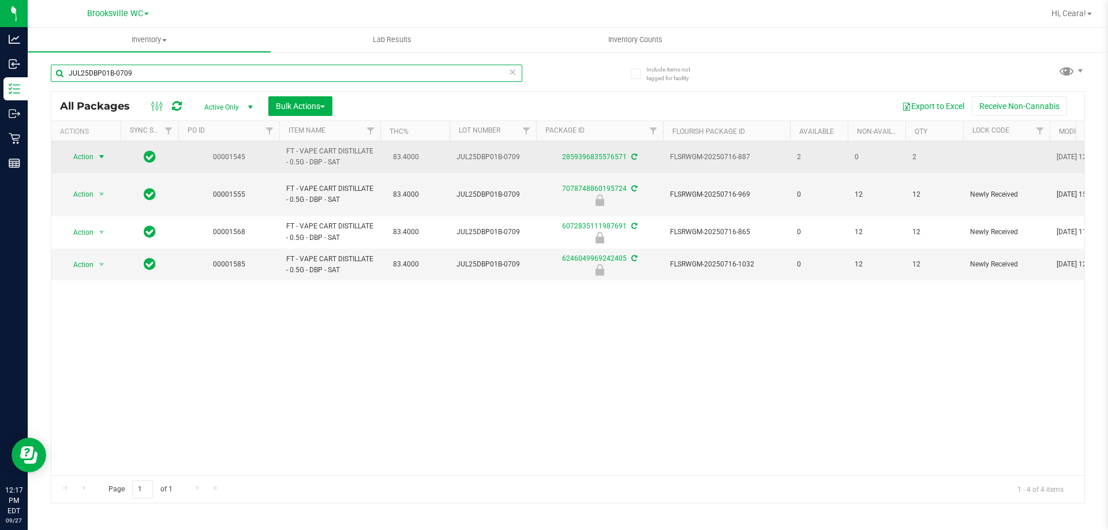
type input "JUL25DBP01B-0709"
click at [99, 162] on span "select" at bounding box center [102, 157] width 14 height 16
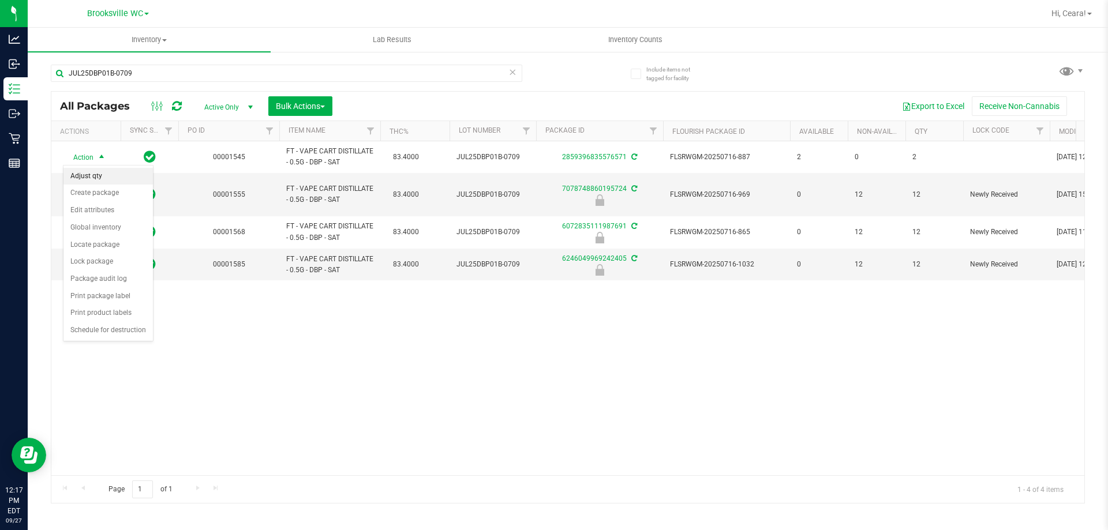
click at [114, 175] on li "Adjust qty" at bounding box center [107, 176] width 89 height 17
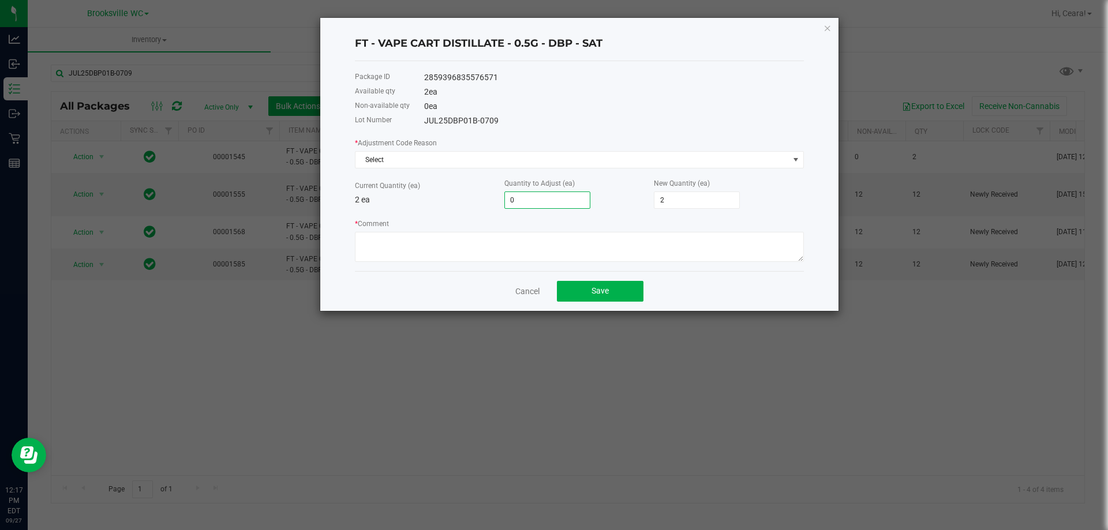
drag, startPoint x: 529, startPoint y: 196, endPoint x: 351, endPoint y: 202, distance: 177.9
click at [323, 198] on div "FT - VAPE CART DISTILLATE - 0.5G - DBP - SAT Package ID 2859396835576571 Availa…" at bounding box center [579, 164] width 518 height 293
drag, startPoint x: 572, startPoint y: 201, endPoint x: 421, endPoint y: 195, distance: 151.4
click at [416, 197] on div "Current Quantity (ea) 2 ea Quantity to Adjust (ea) 0 New Quantity (ea) 2" at bounding box center [579, 193] width 449 height 32
type input "1"
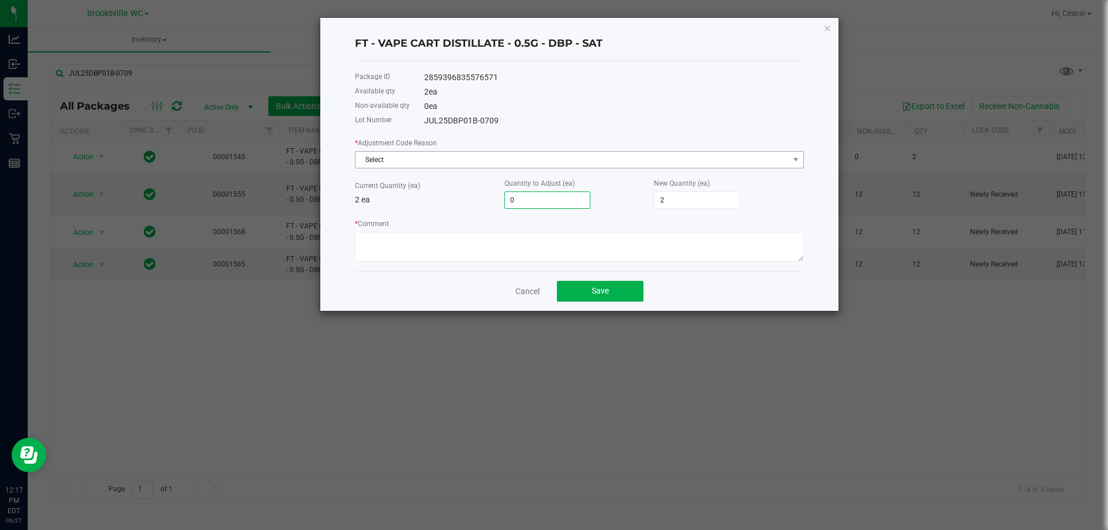
type input "3"
type input "1"
click at [477, 155] on span "Select" at bounding box center [572, 160] width 433 height 16
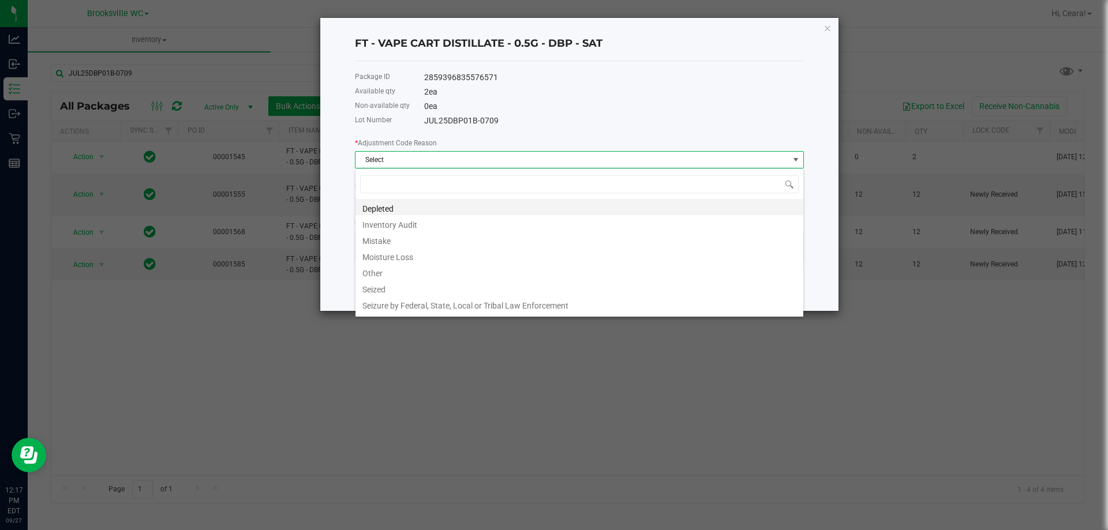
scroll to position [17, 449]
click at [453, 223] on li "Inventory Audit" at bounding box center [580, 223] width 448 height 16
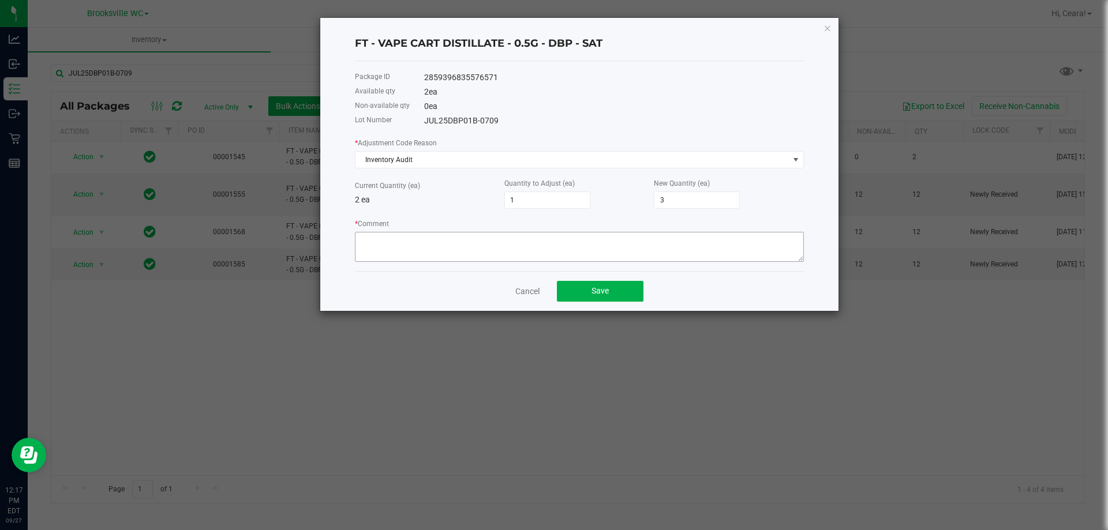
drag, startPoint x: 453, startPoint y: 223, endPoint x: 459, endPoint y: 245, distance: 22.3
click at [459, 243] on div "* Comment" at bounding box center [579, 240] width 449 height 44
click at [462, 248] on textarea "* Comment" at bounding box center [579, 247] width 449 height 30
type textarea "C"
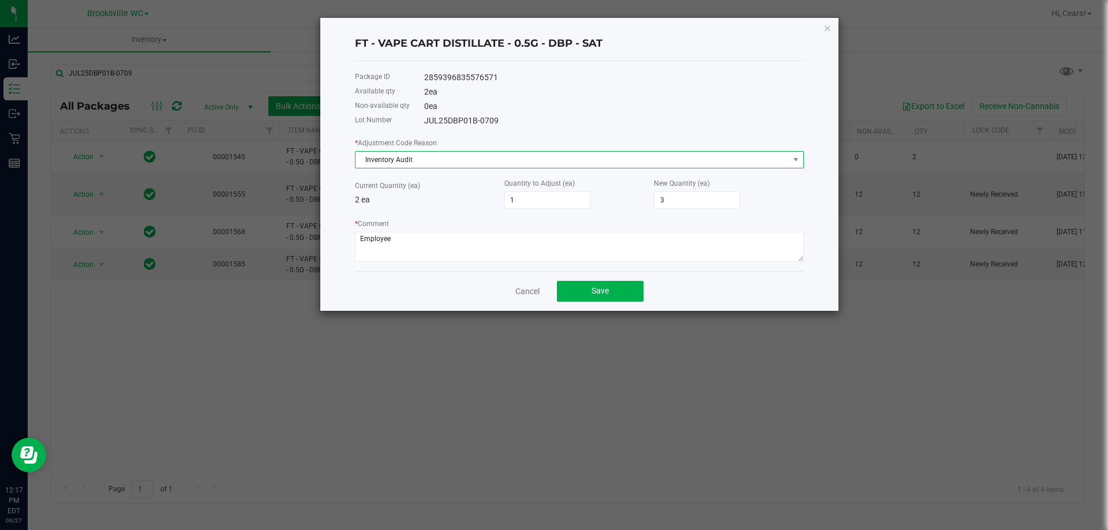
click at [539, 166] on span "Inventory Audit" at bounding box center [572, 160] width 433 height 16
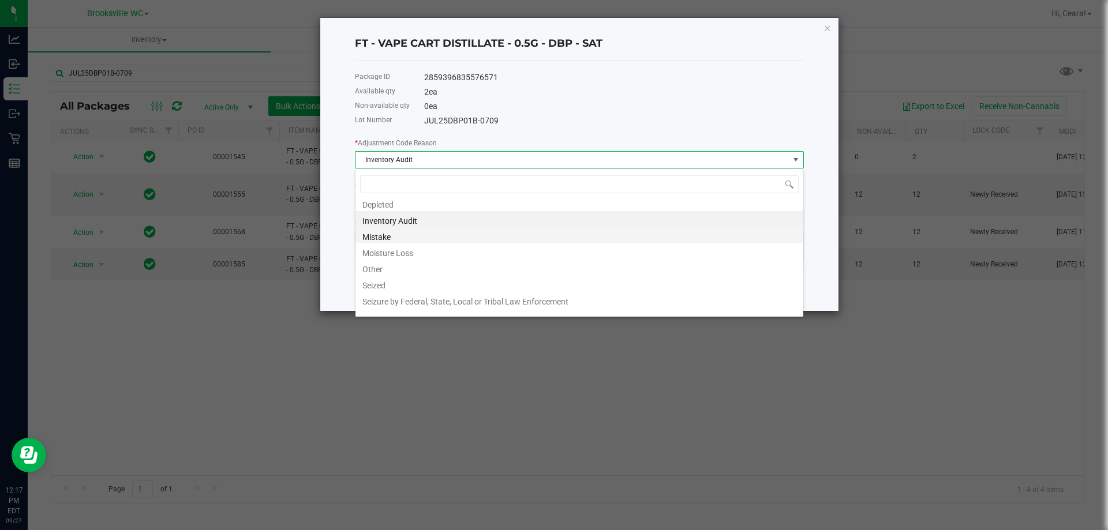
scroll to position [0, 0]
click at [421, 242] on li "Mistake" at bounding box center [580, 239] width 448 height 16
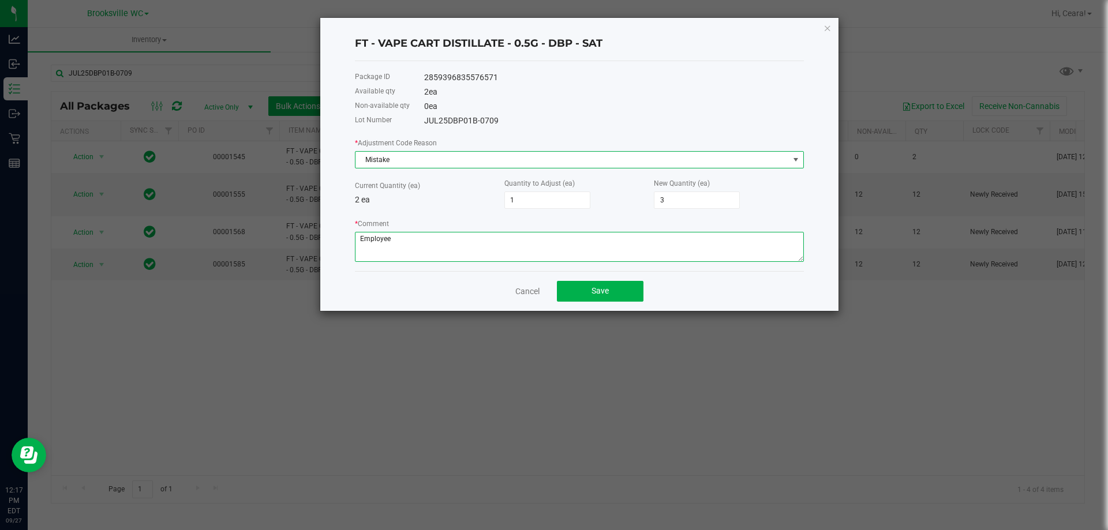
click at [464, 249] on textarea "* Comment" at bounding box center [579, 247] width 449 height 30
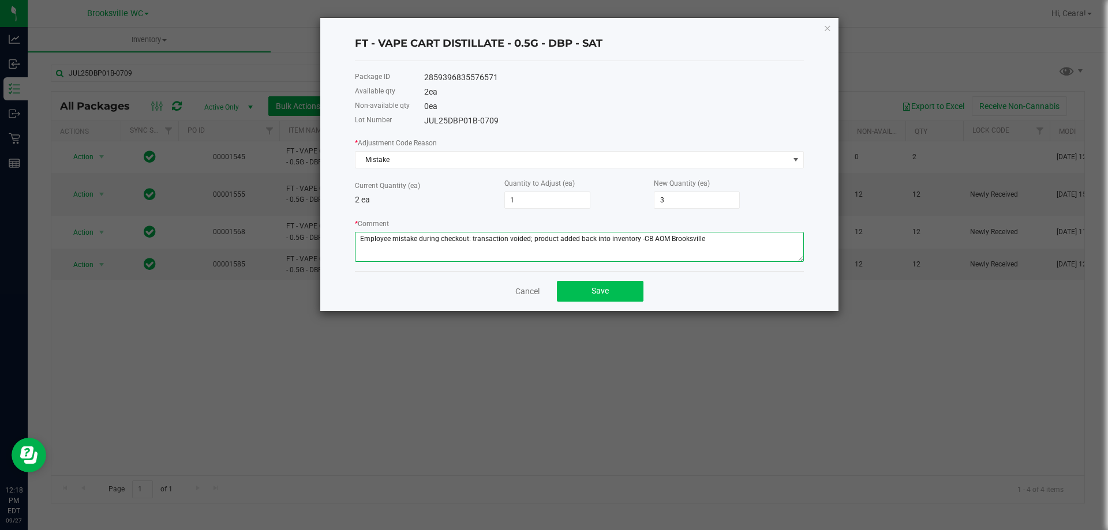
type textarea "Employee mistake during checkout: transaction voided; product added back into i…"
click at [630, 291] on button "Save" at bounding box center [600, 291] width 87 height 21
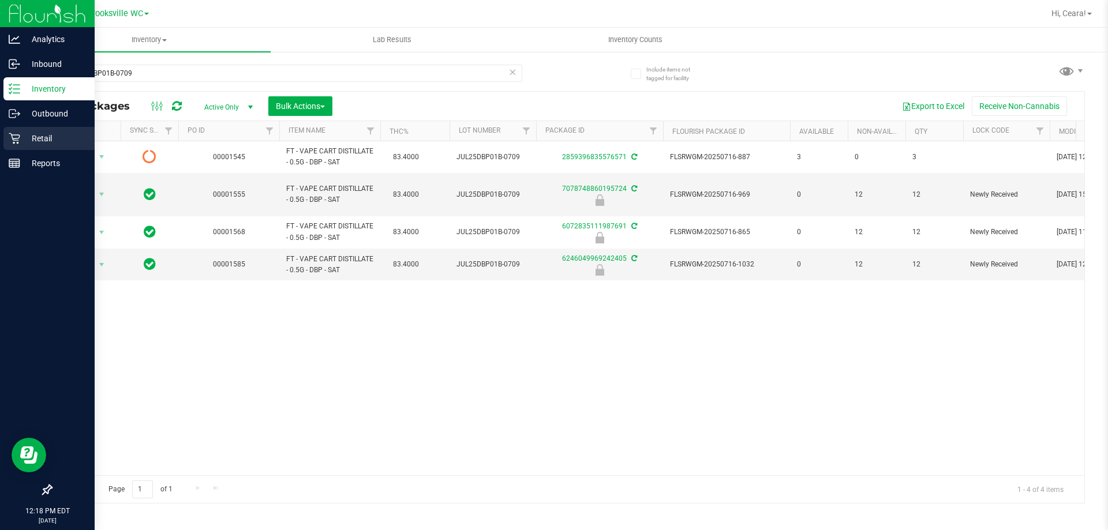
click at [29, 136] on p "Retail" at bounding box center [54, 139] width 69 height 14
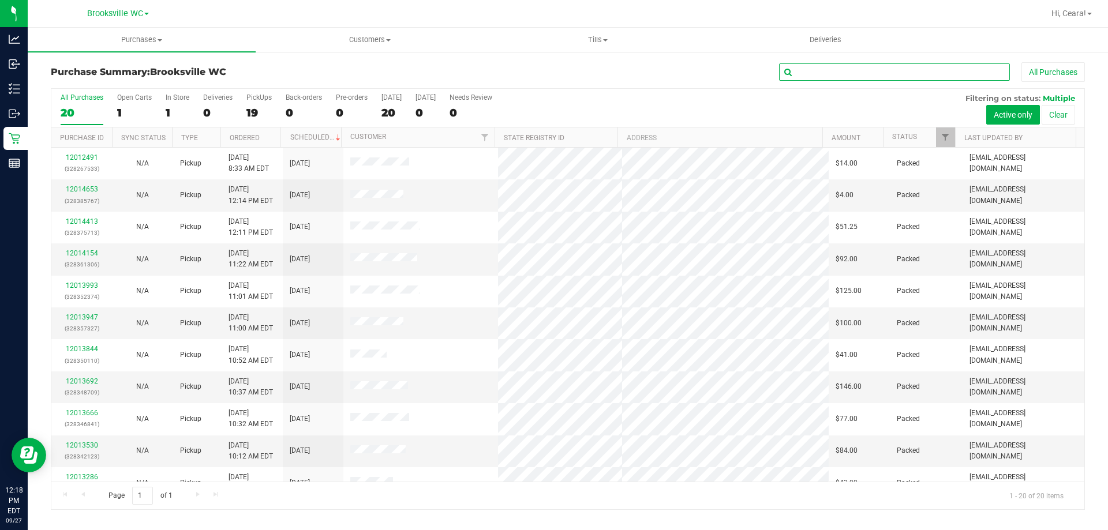
click at [896, 71] on input "text" at bounding box center [894, 71] width 231 height 17
type input "12012623"
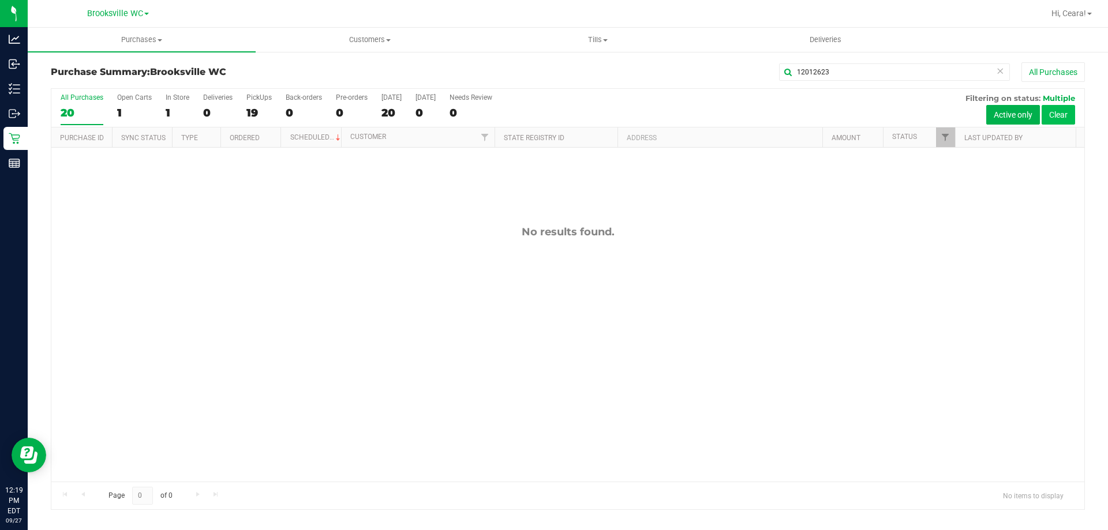
click at [1056, 112] on button "Clear" at bounding box center [1058, 115] width 33 height 20
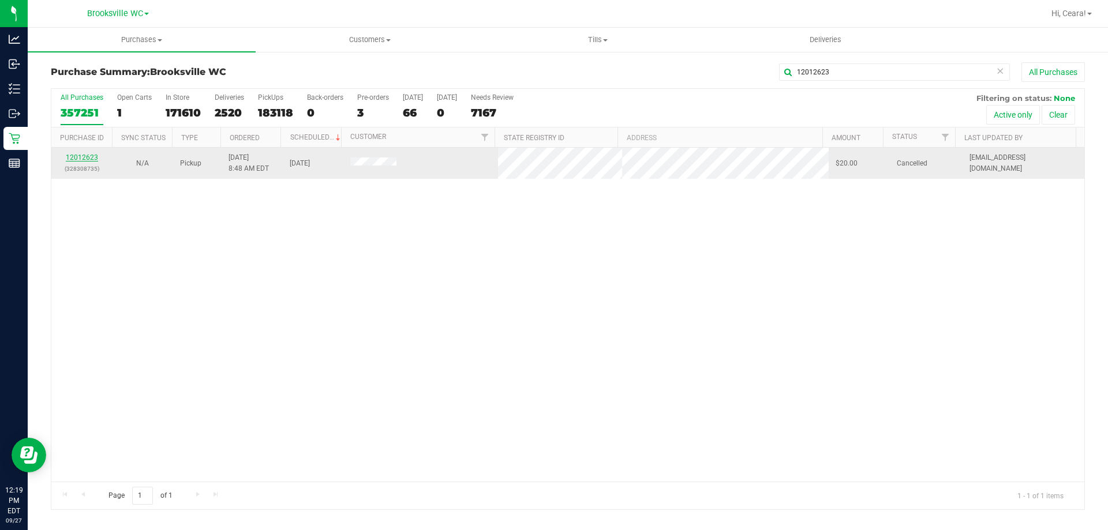
click at [85, 155] on link "12012623" at bounding box center [82, 158] width 32 height 8
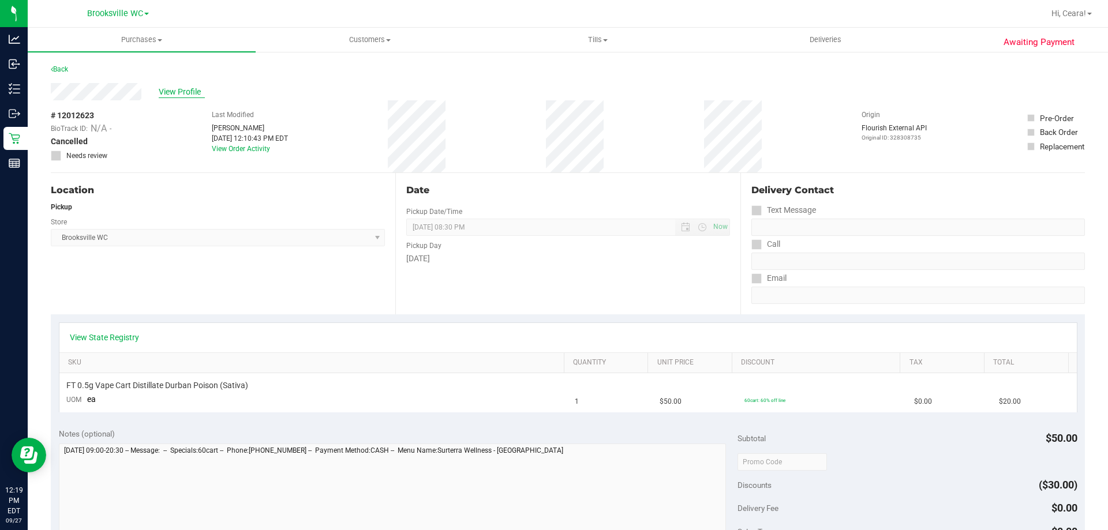
click at [174, 92] on span "View Profile" at bounding box center [182, 92] width 46 height 12
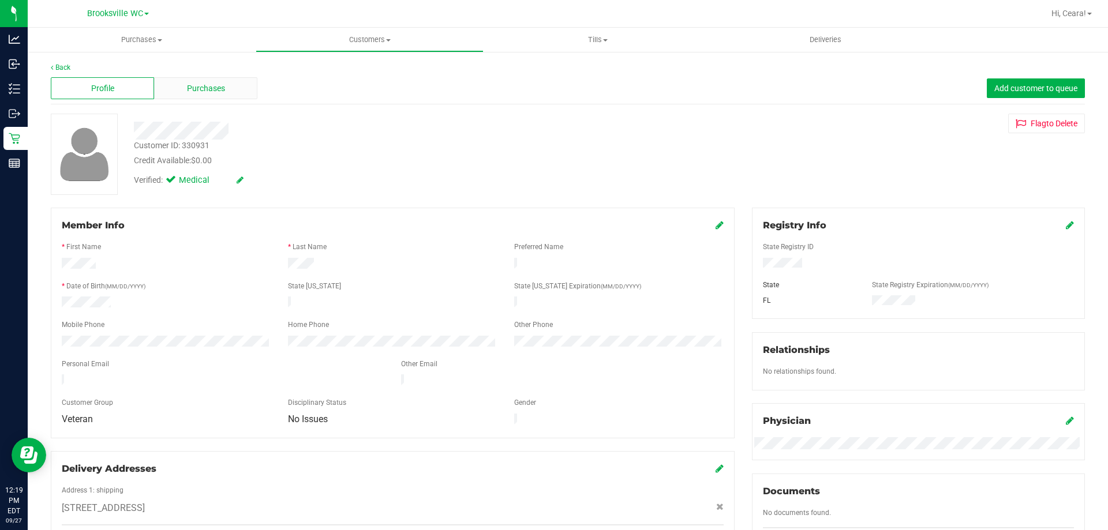
click at [209, 80] on div "Purchases" at bounding box center [205, 88] width 103 height 22
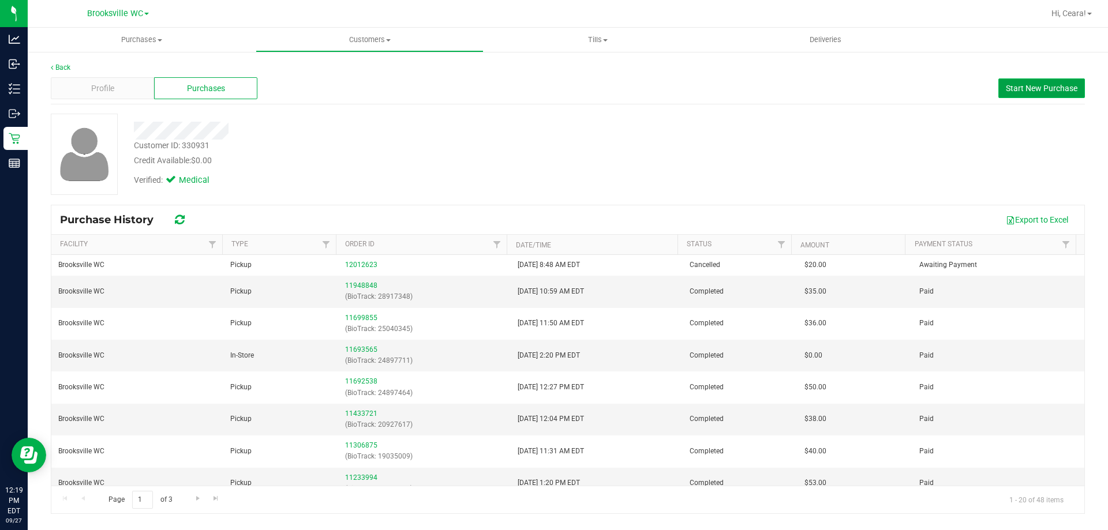
click at [1066, 84] on span "Start New Purchase" at bounding box center [1042, 88] width 72 height 9
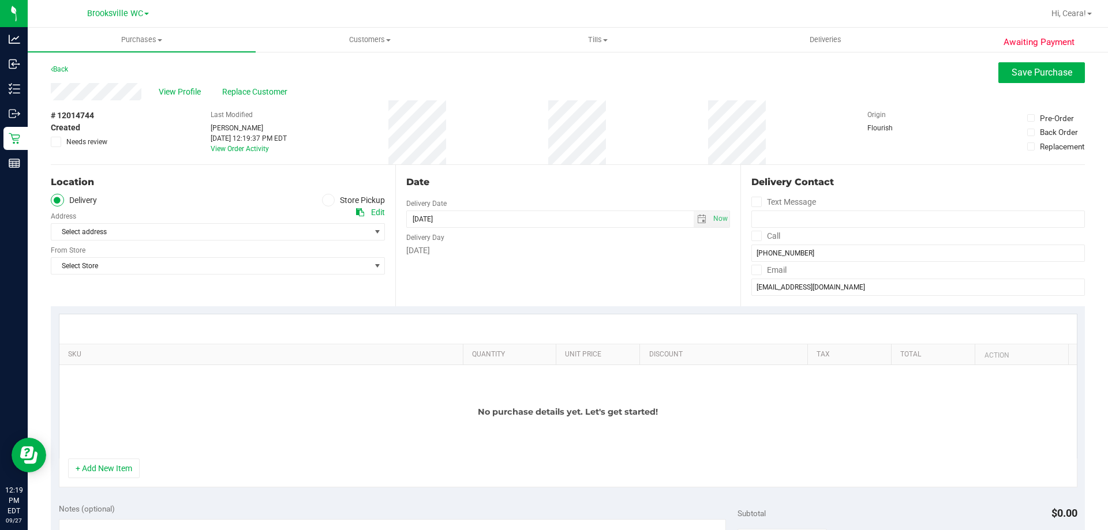
click at [140, 469] on div "+ Add New Item" at bounding box center [568, 473] width 1019 height 29
click at [130, 463] on button "+ Add New Item" at bounding box center [104, 469] width 72 height 20
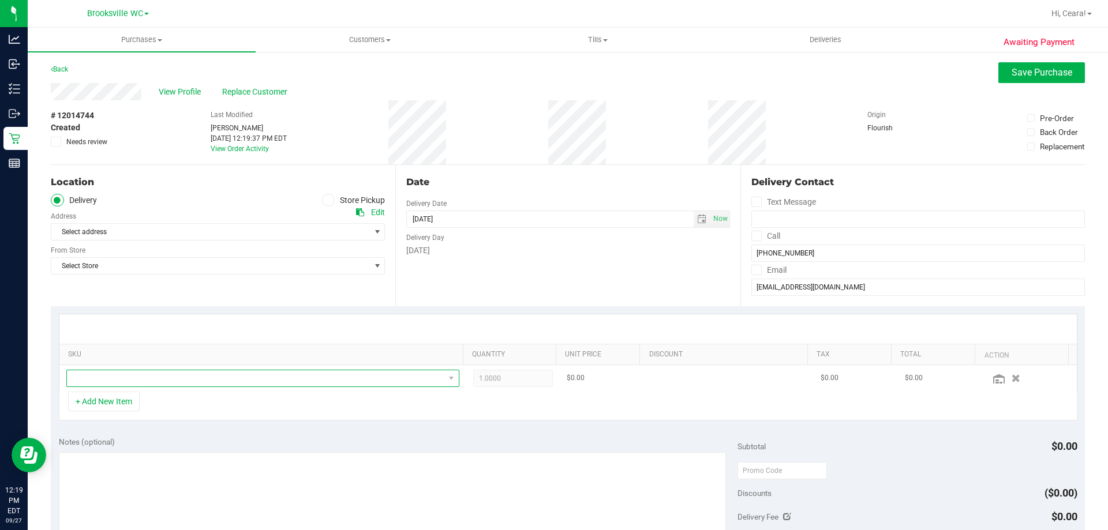
click at [231, 382] on span "NO DATA FOUND" at bounding box center [255, 379] width 377 height 16
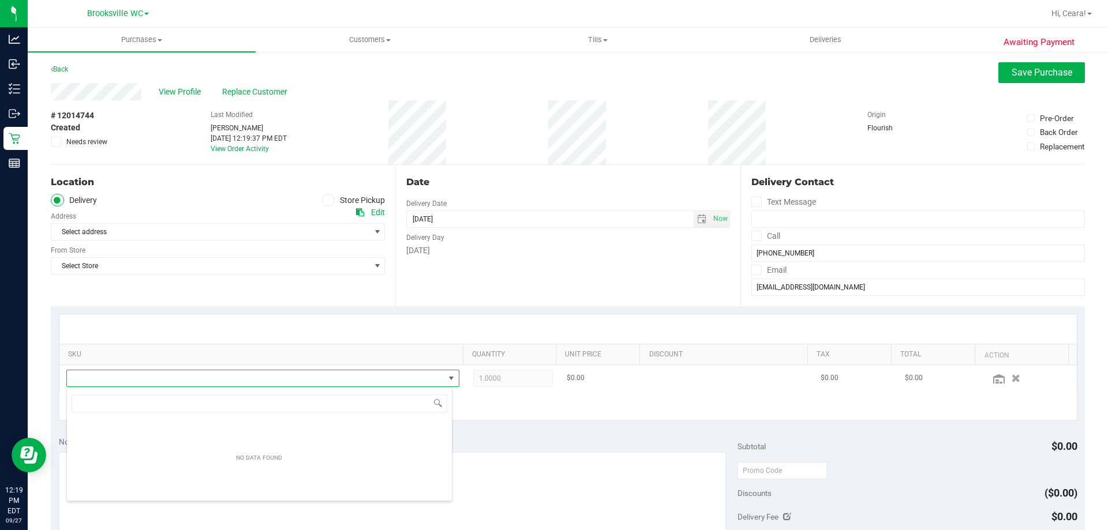
scroll to position [17, 383]
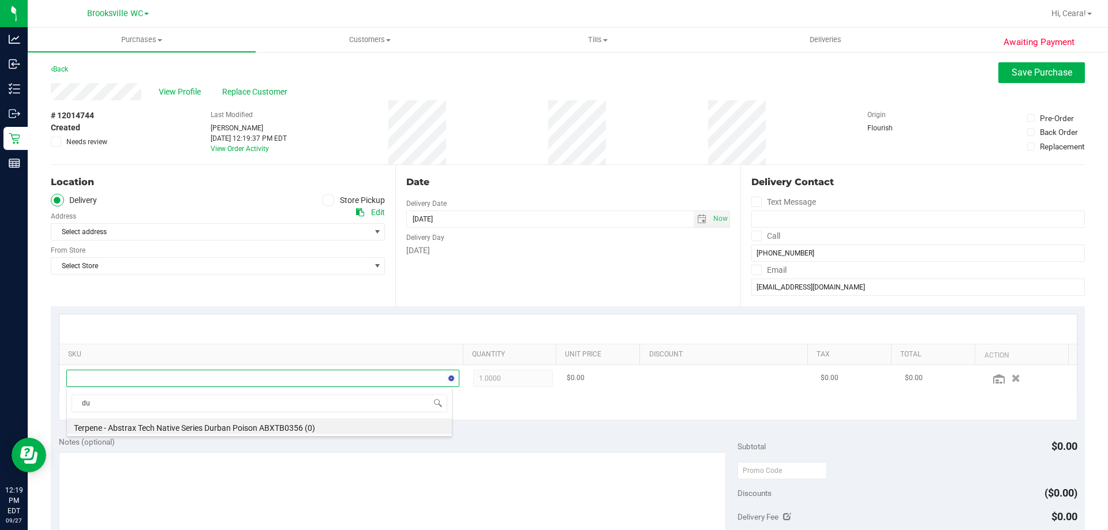
type input "d"
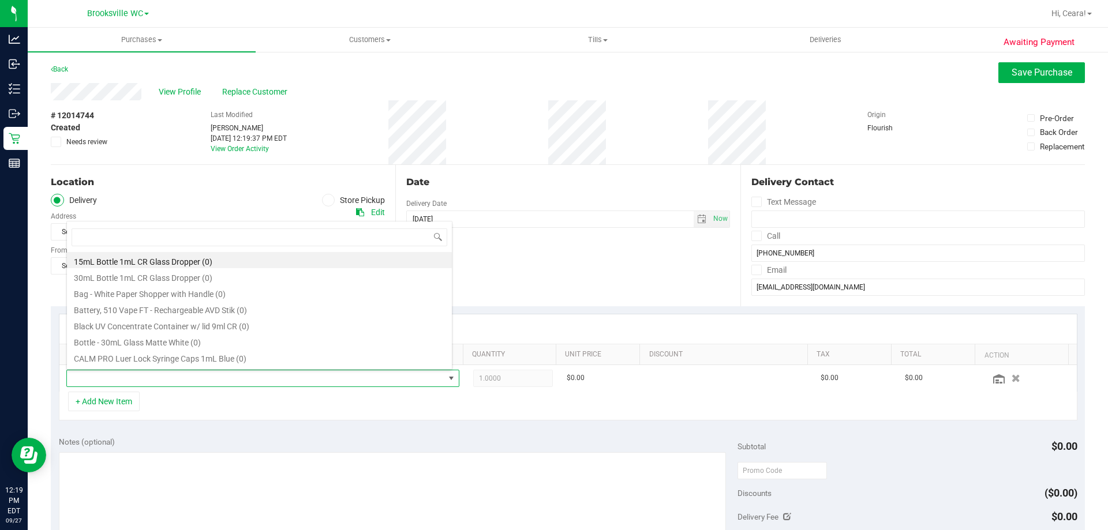
click at [325, 200] on icon at bounding box center [328, 200] width 7 height 0
click at [0, 0] on input "Store Pickup" at bounding box center [0, 0] width 0 height 0
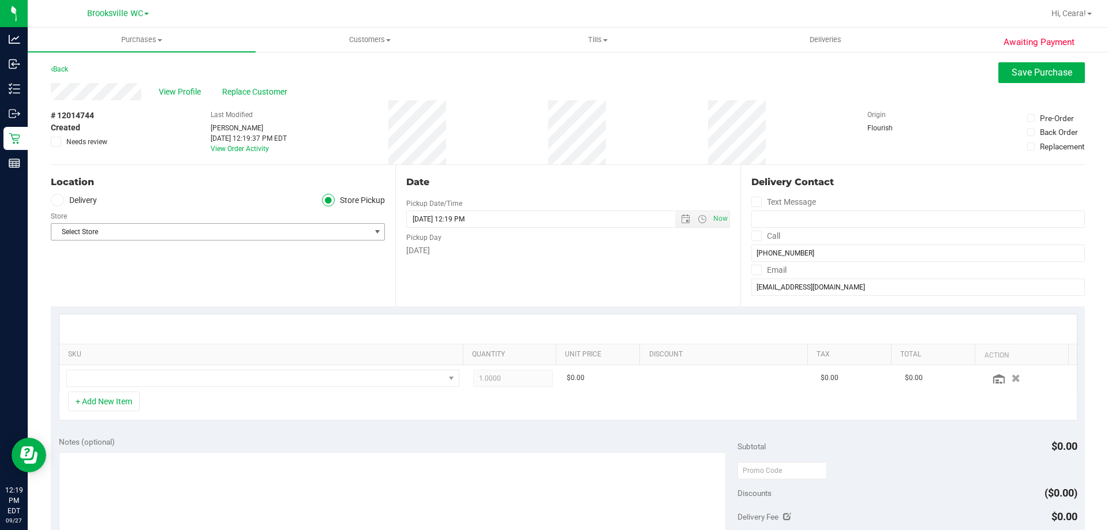
click at [290, 232] on span "Select Store" at bounding box center [210, 232] width 319 height 16
click at [175, 325] on li "Brooksville WC" at bounding box center [216, 320] width 330 height 17
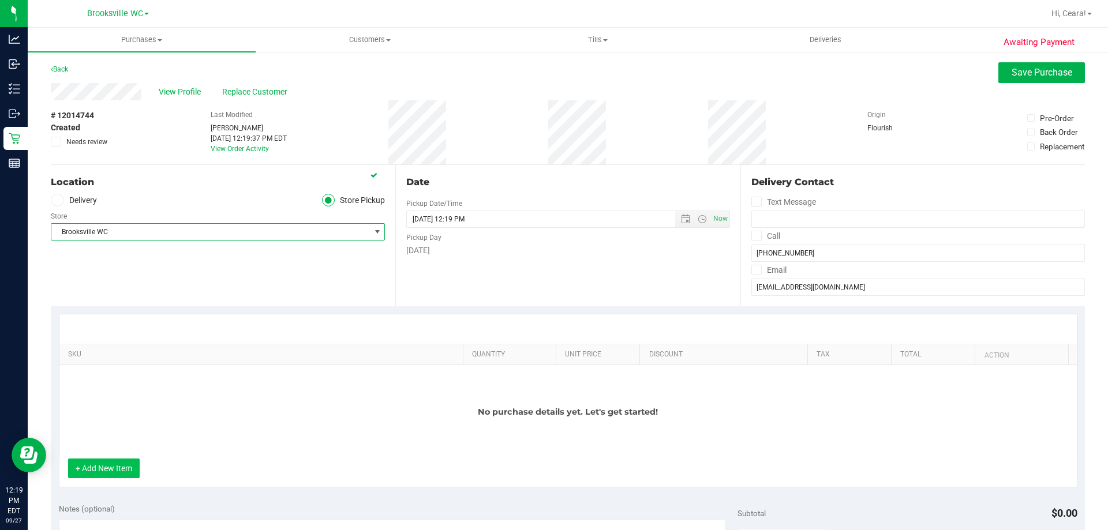
click at [120, 463] on button "+ Add New Item" at bounding box center [104, 469] width 72 height 20
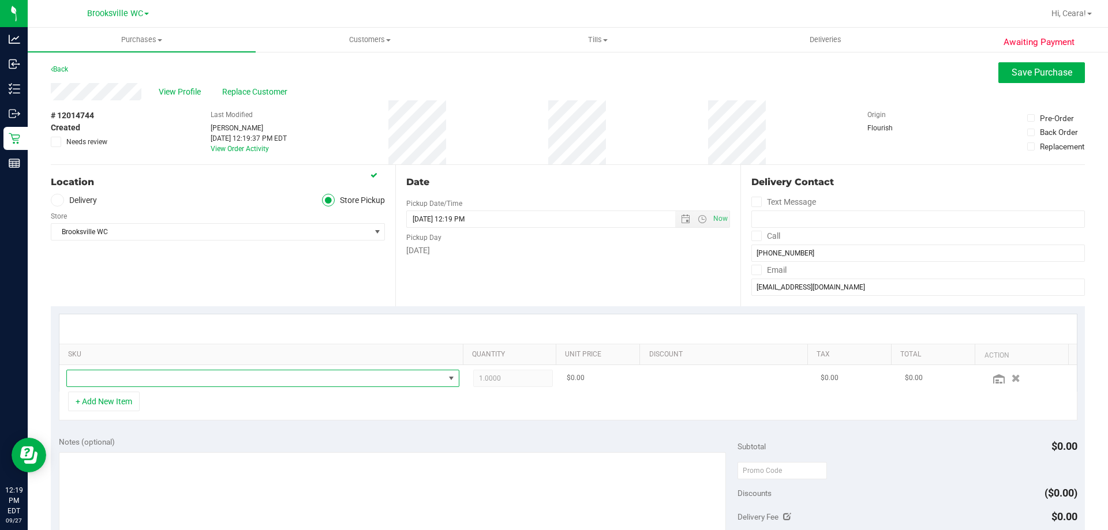
click at [140, 379] on span "NO DATA FOUND" at bounding box center [255, 379] width 377 height 16
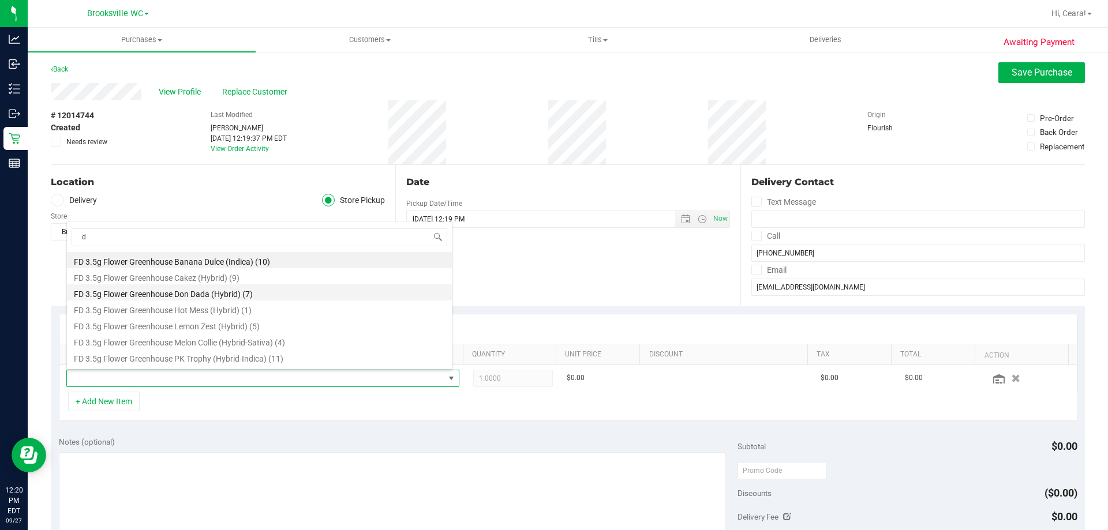
type input "du"
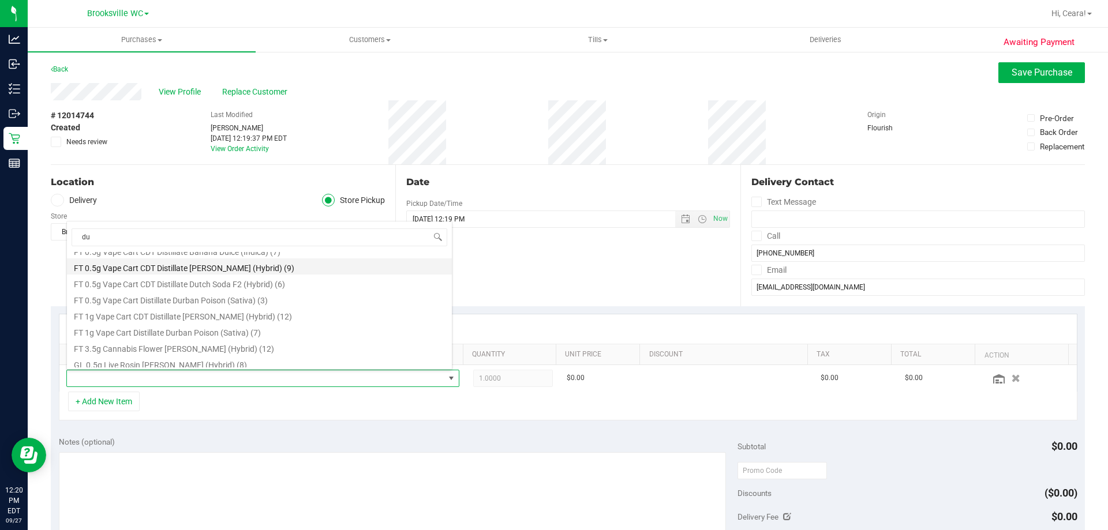
scroll to position [62, 0]
drag, startPoint x: 259, startPoint y: 293, endPoint x: 256, endPoint y: 317, distance: 24.4
click at [258, 293] on li "FT 0.5g Vape Cart Distillate Durban Poison (Sativa) (3)" at bounding box center [259, 295] width 385 height 16
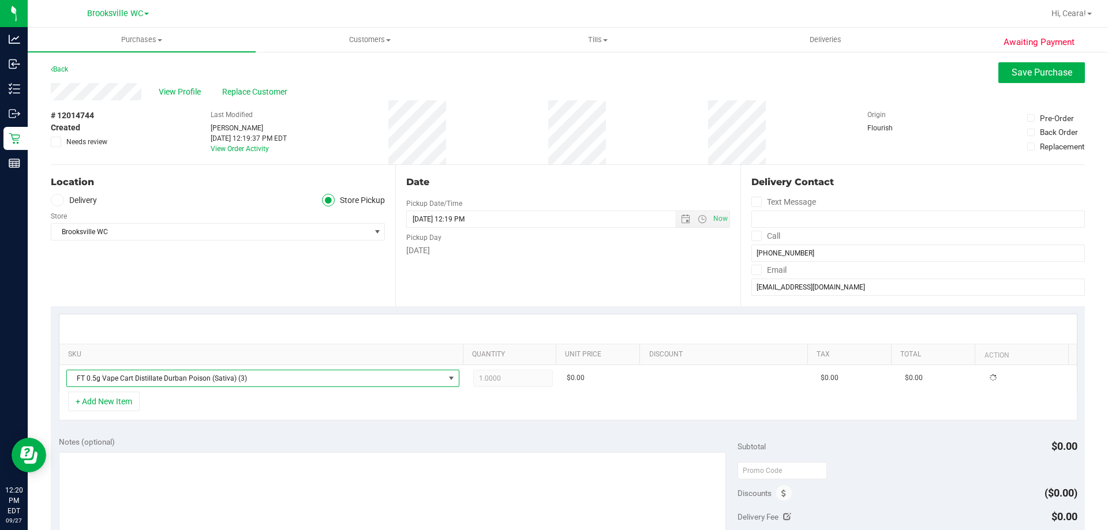
drag, startPoint x: 408, startPoint y: 417, endPoint x: 401, endPoint y: 429, distance: 13.7
click at [402, 429] on purchase-details "Back Save Purchase View Profile Replace Customer # 12014744 Created Needs revie…" at bounding box center [568, 483] width 1034 height 843
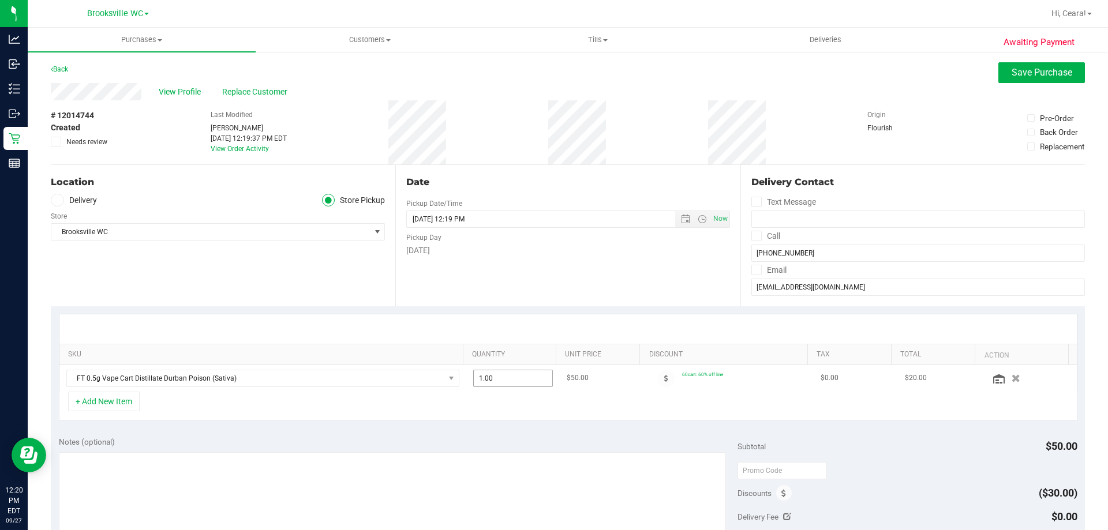
click at [507, 381] on span "1.00 1" at bounding box center [513, 378] width 80 height 17
click at [474, 422] on div "SKU Quantity Unit Price Discount Tax Total Action FT 0.5g Vape Cart Distillate …" at bounding box center [568, 368] width 1034 height 122
click at [1010, 85] on div "View Profile Replace Customer" at bounding box center [568, 91] width 1034 height 17
click at [1014, 77] on span "Save Purchase" at bounding box center [1042, 72] width 61 height 11
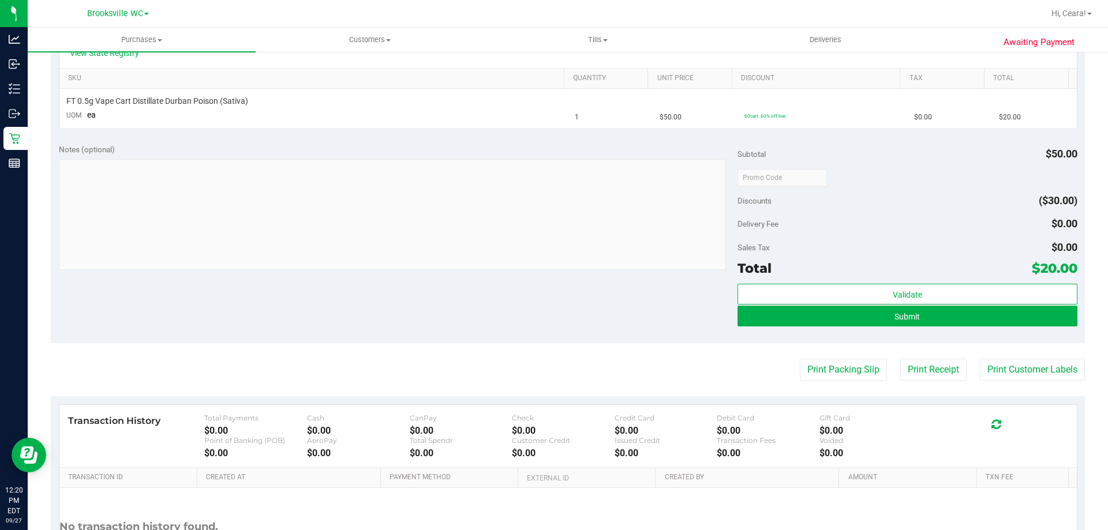
scroll to position [155, 0]
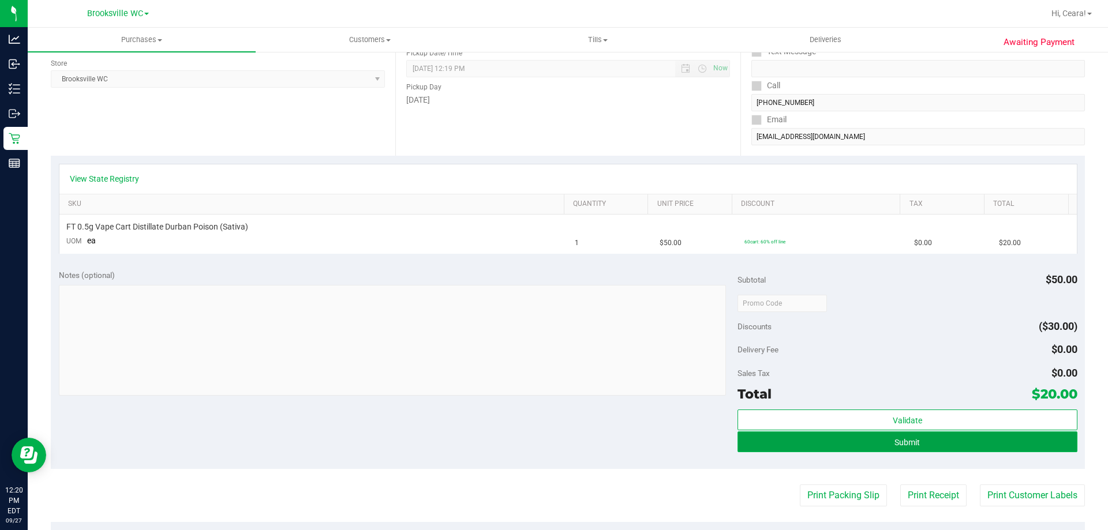
click at [892, 447] on button "Submit" at bounding box center [907, 442] width 339 height 21
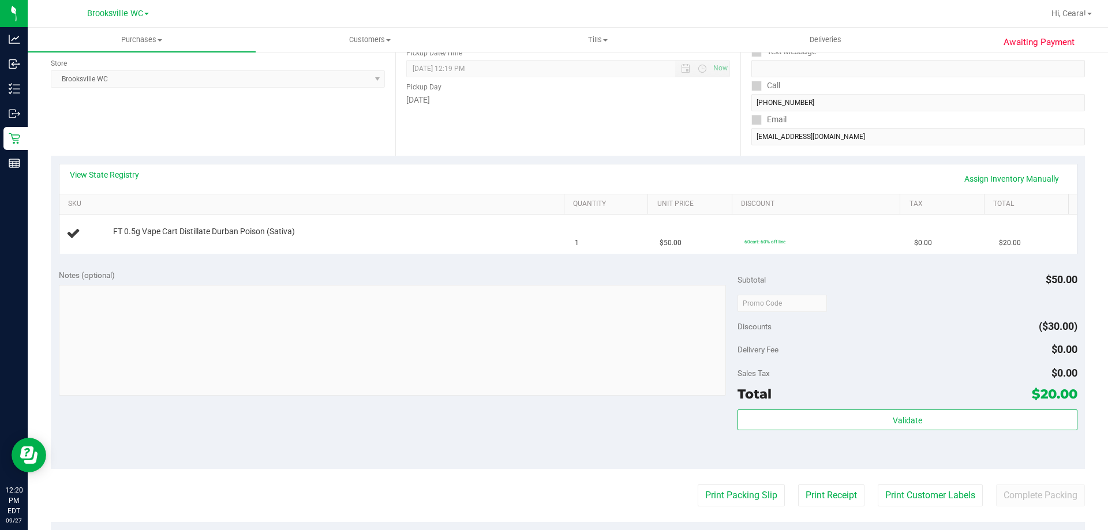
click at [548, 282] on div "Notes (optional)" at bounding box center [398, 334] width 679 height 129
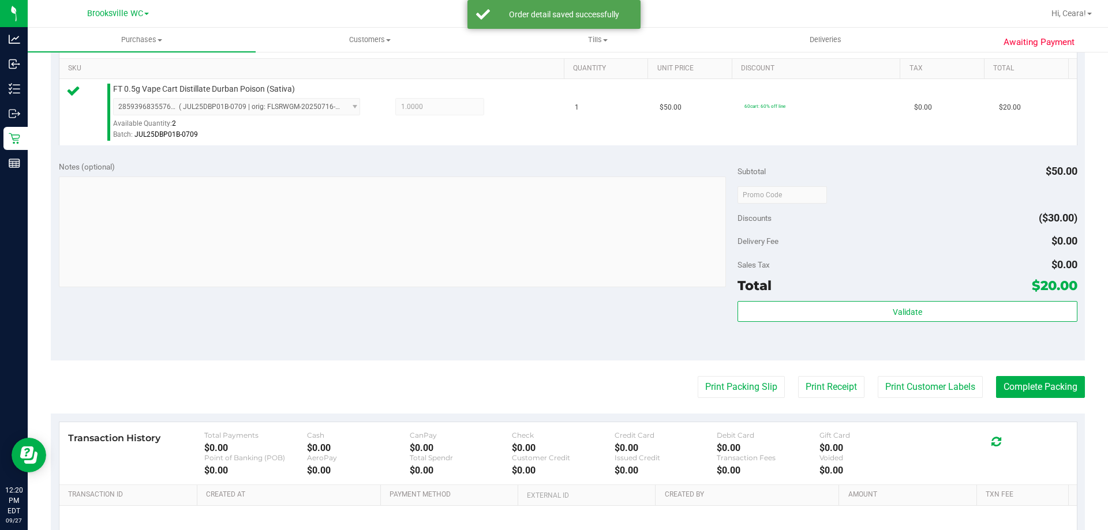
scroll to position [413, 0]
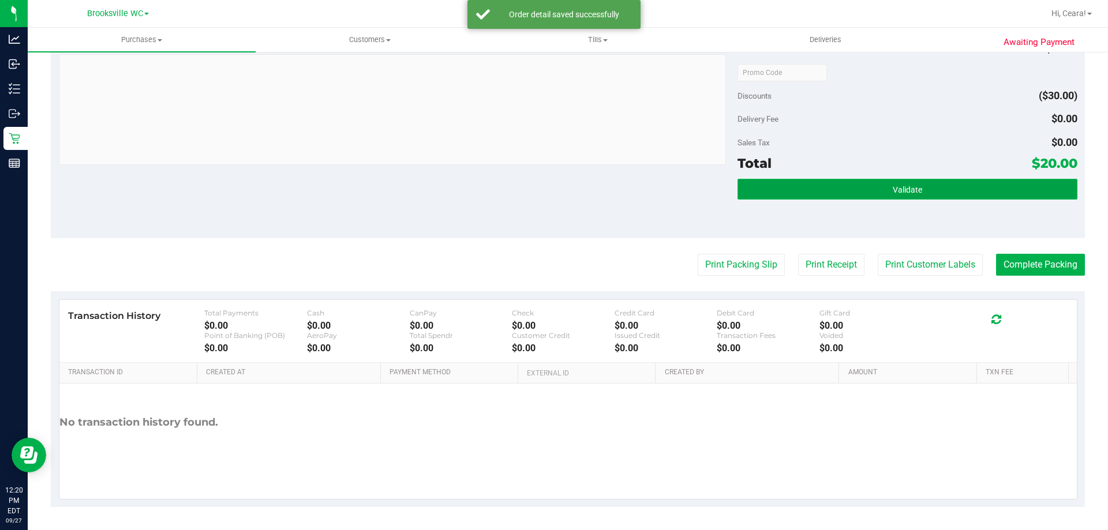
click at [973, 199] on button "Validate" at bounding box center [907, 189] width 339 height 21
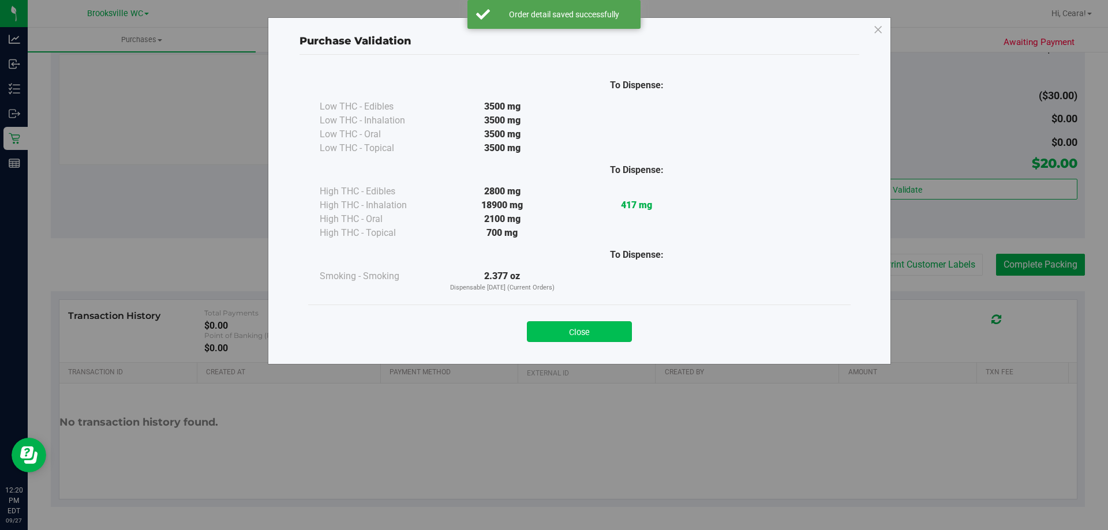
click at [558, 331] on button "Close" at bounding box center [579, 332] width 105 height 21
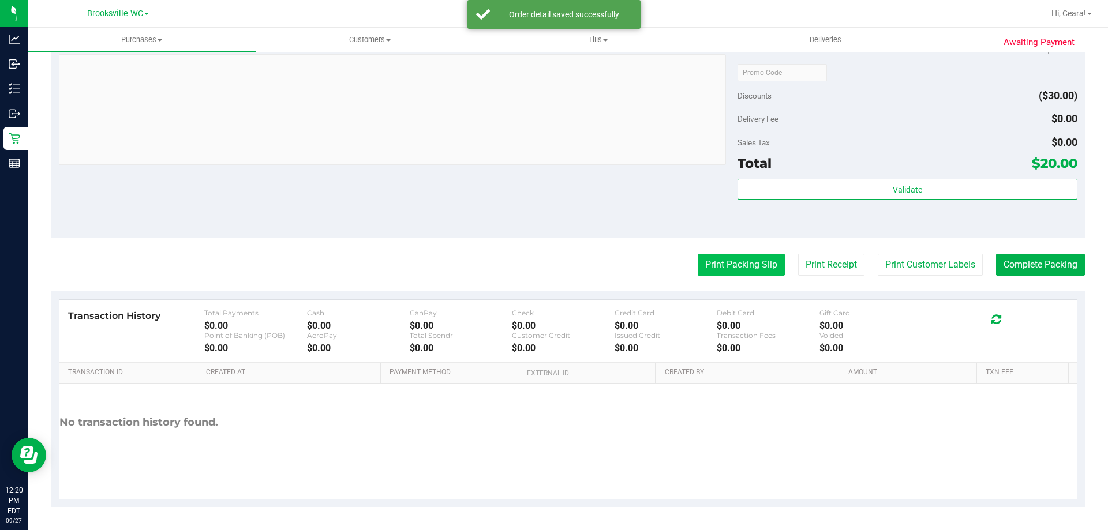
click at [715, 272] on button "Print Packing Slip" at bounding box center [741, 265] width 87 height 22
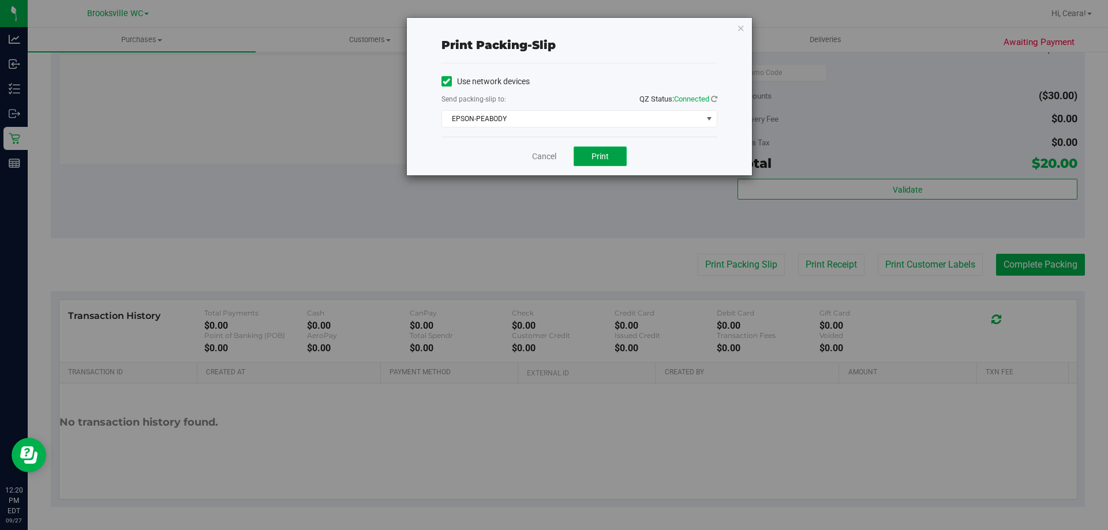
click at [603, 159] on span "Print" at bounding box center [600, 156] width 17 height 9
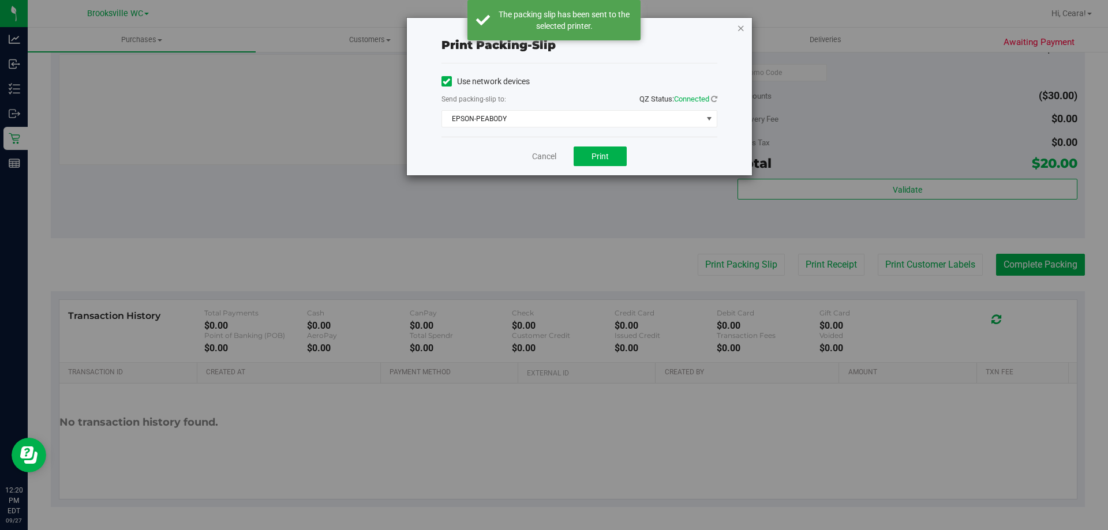
click at [740, 25] on icon "button" at bounding box center [741, 28] width 8 height 14
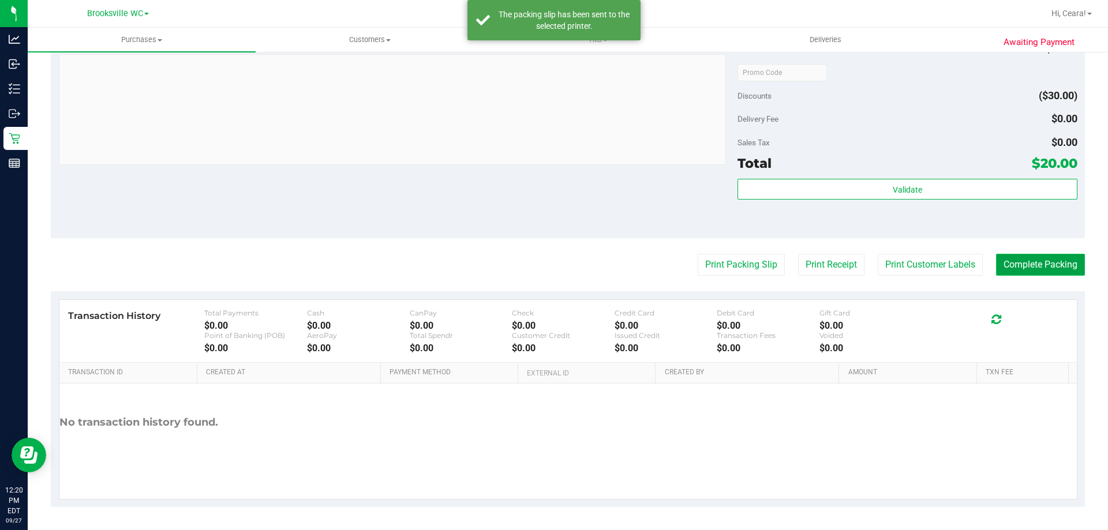
click at [1025, 266] on button "Complete Packing" at bounding box center [1040, 265] width 89 height 22
